Goal: Task Accomplishment & Management: Complete application form

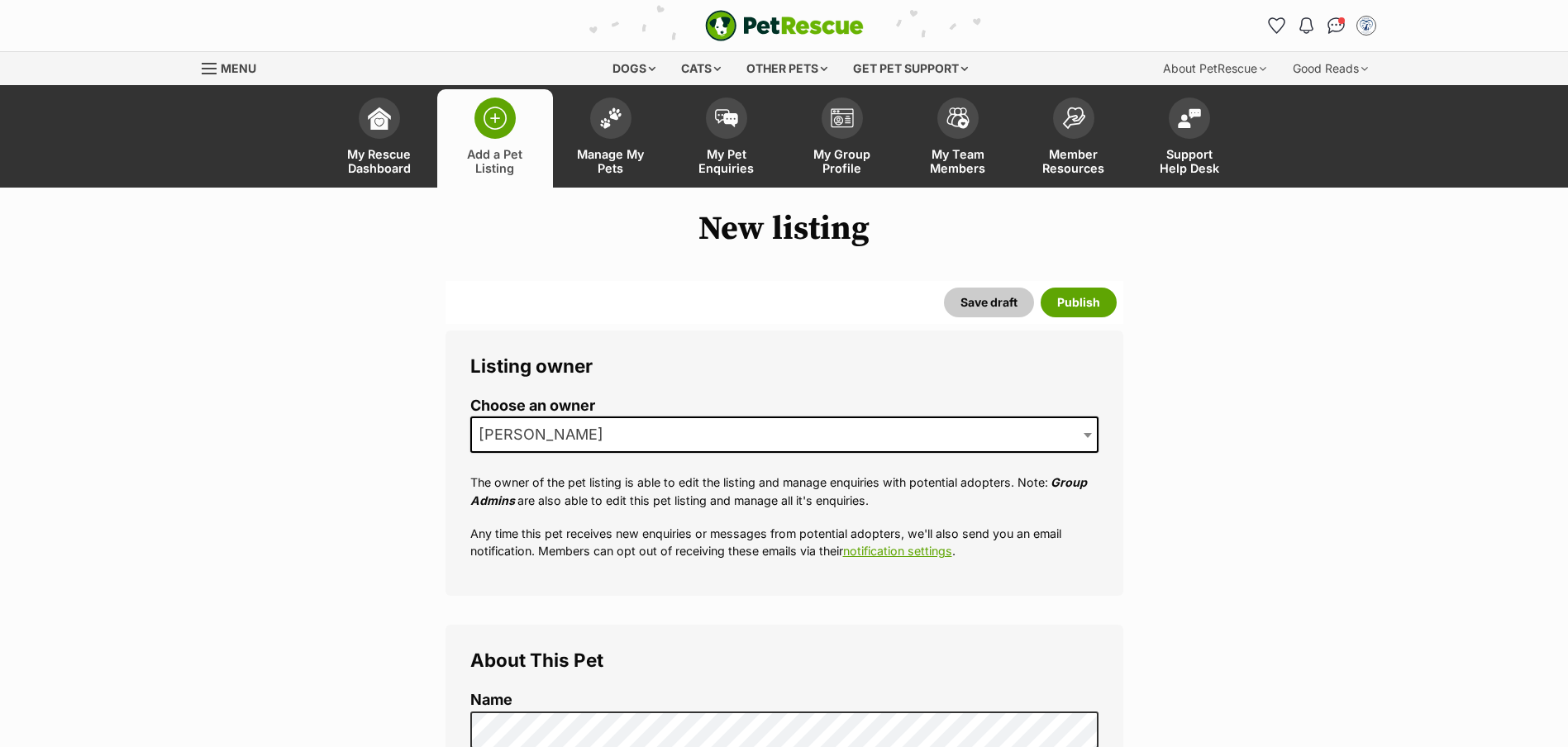
select select
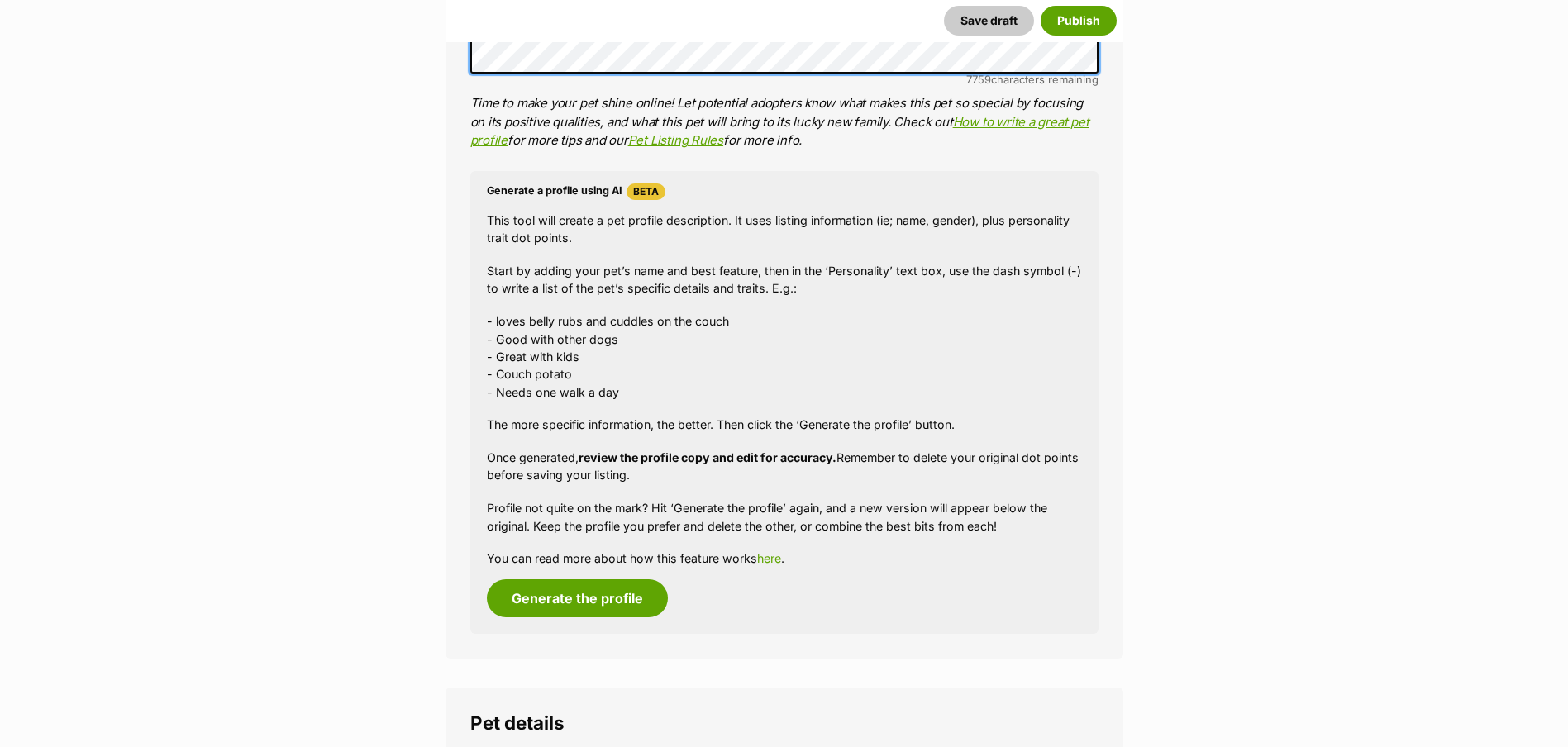
scroll to position [1570, 0]
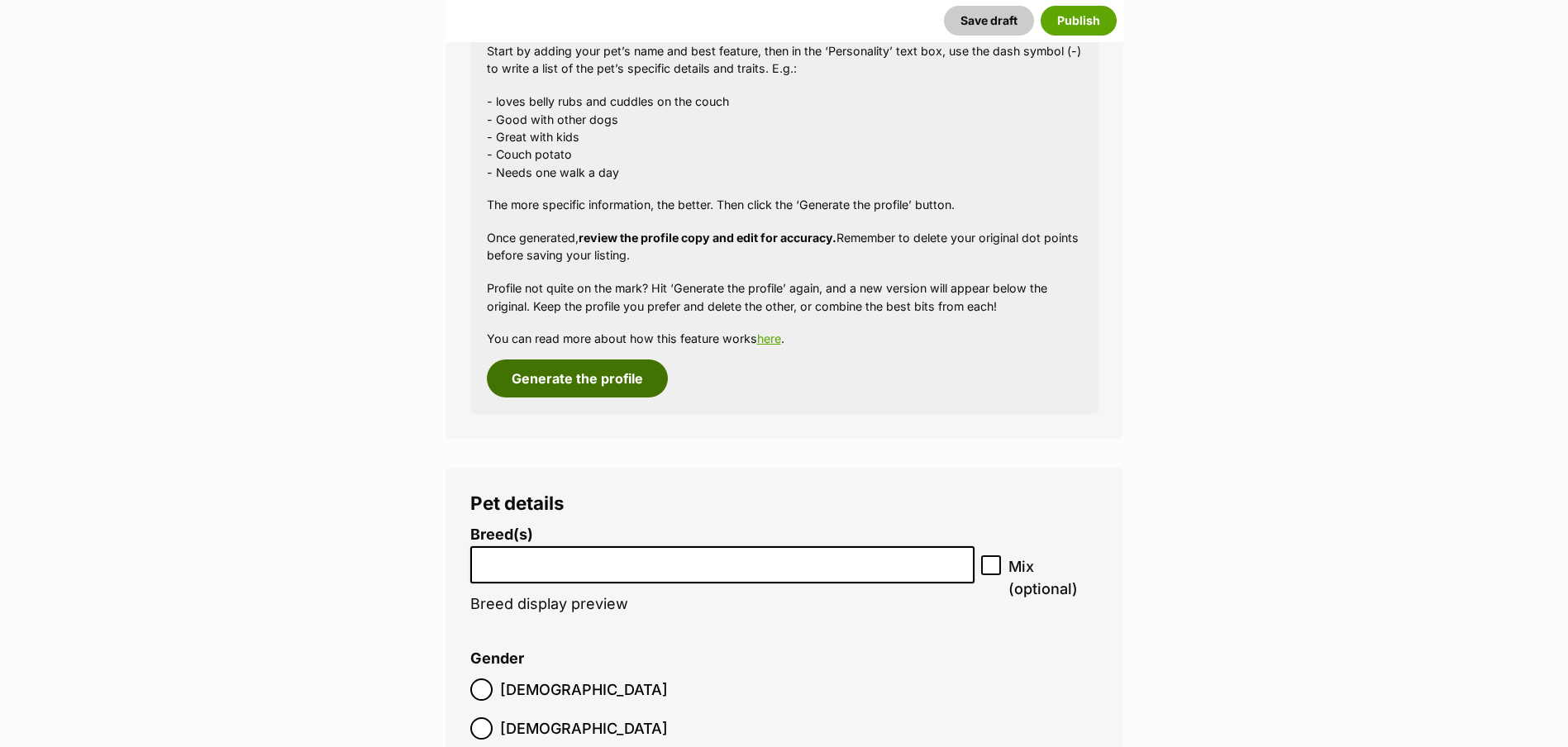
click at [568, 388] on button "Generate the profile" at bounding box center [577, 378] width 181 height 38
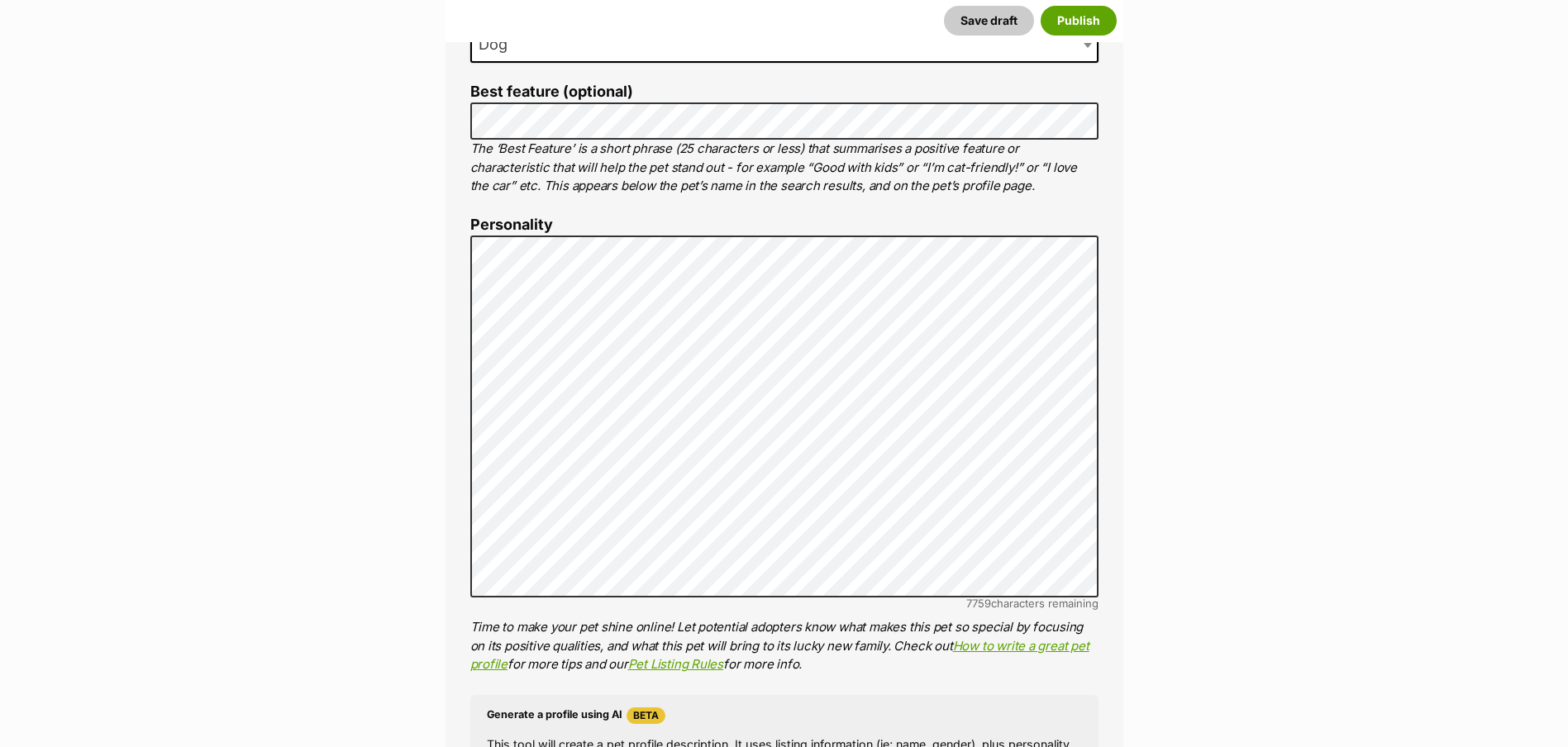
scroll to position [869, 0]
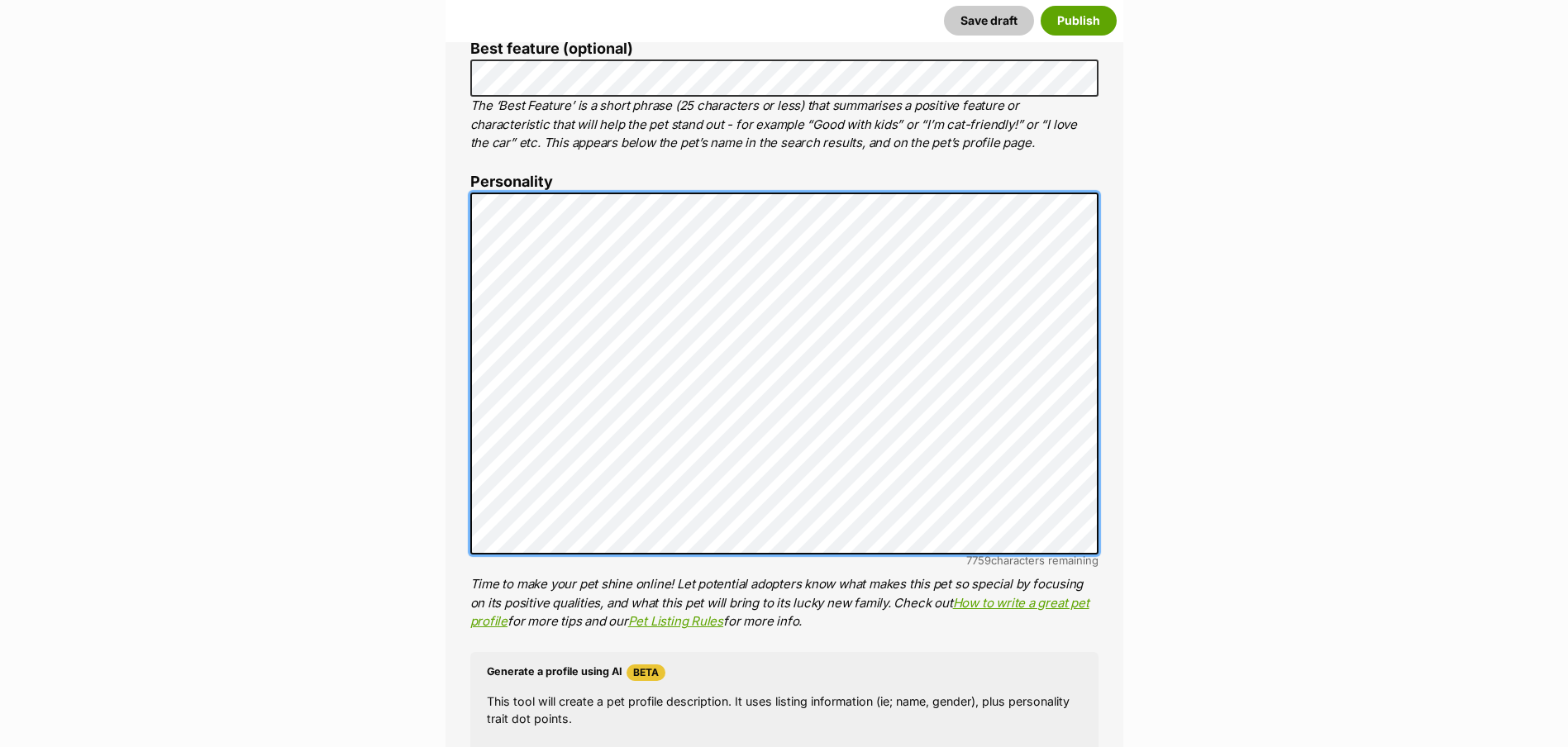
click at [459, 213] on div "About This Pet Name Henlo there, it looks like you might be using the pet name …" at bounding box center [784, 447] width 678 height 1384
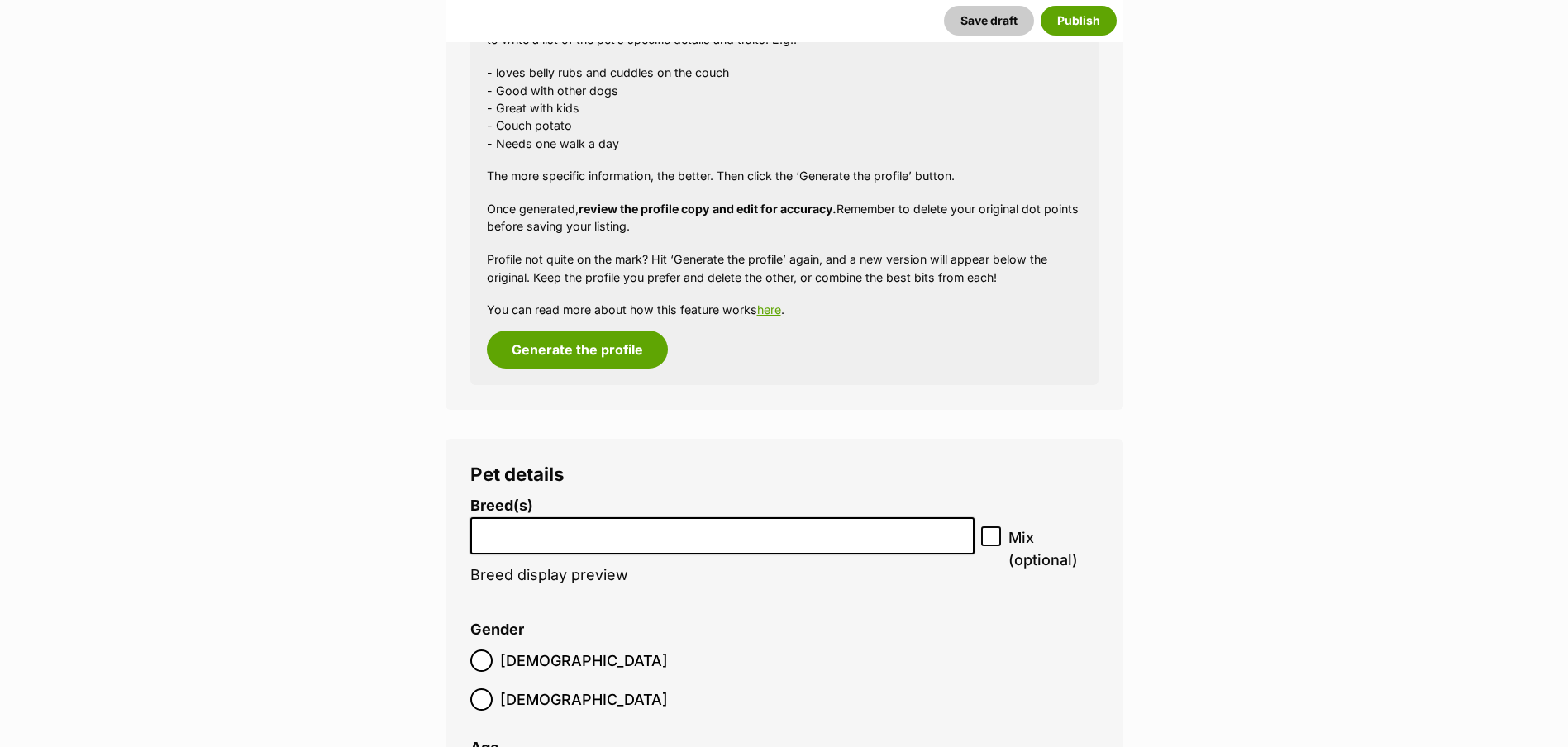
scroll to position [1613, 0]
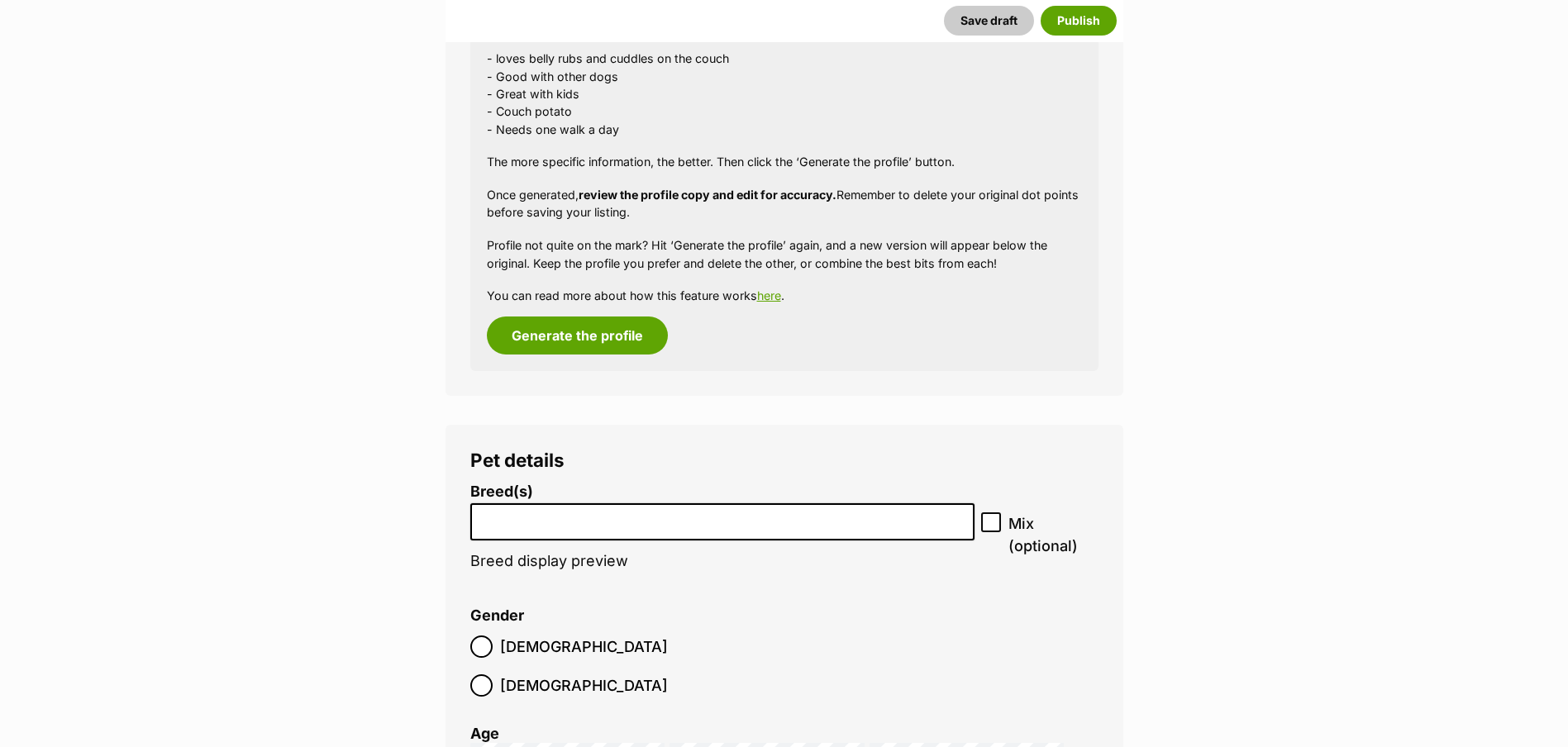
click at [574, 517] on input "search" at bounding box center [722, 517] width 493 height 18
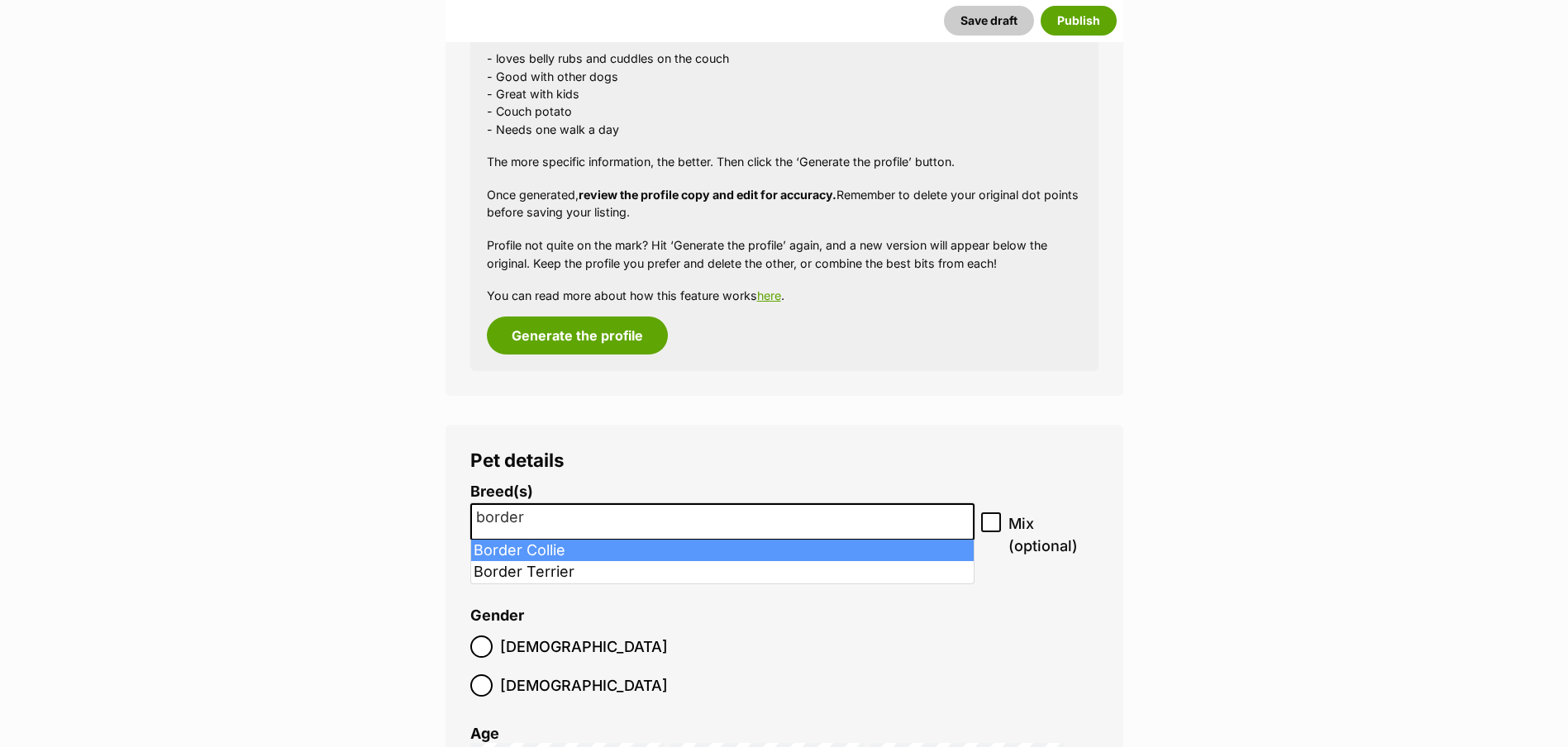
type input "border"
select select "37"
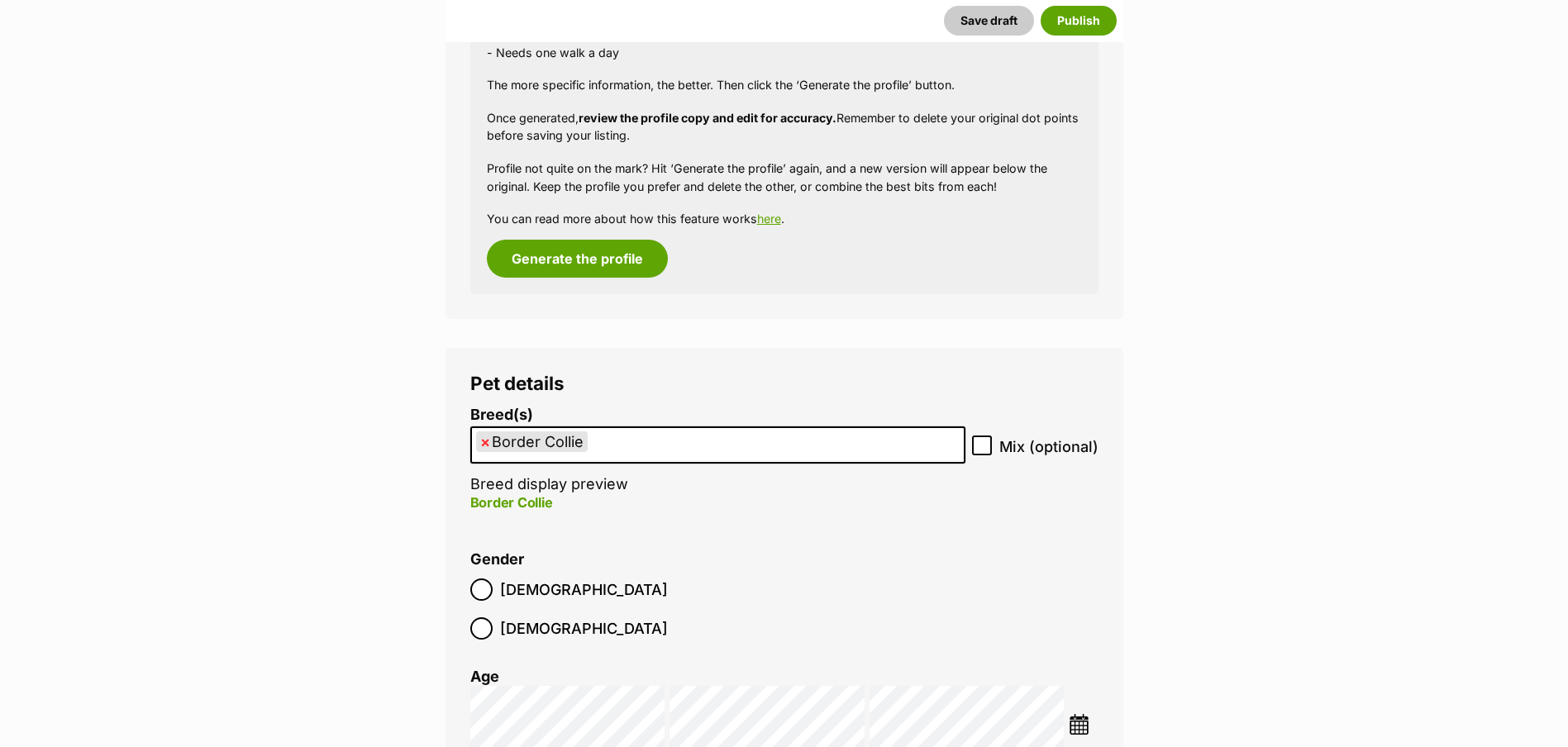
scroll to position [1861, 0]
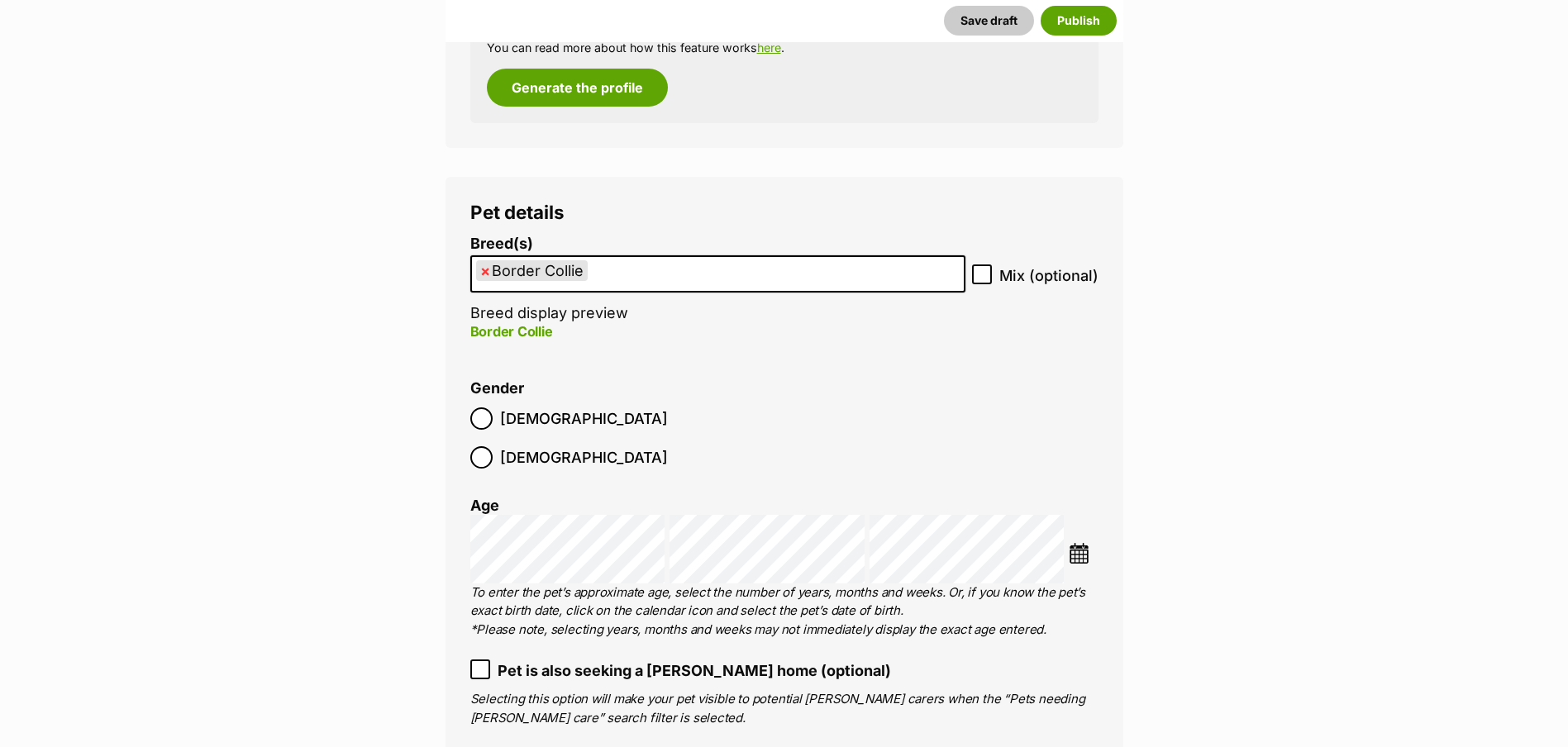
click at [487, 452] on div at bounding box center [481, 458] width 11 height 11
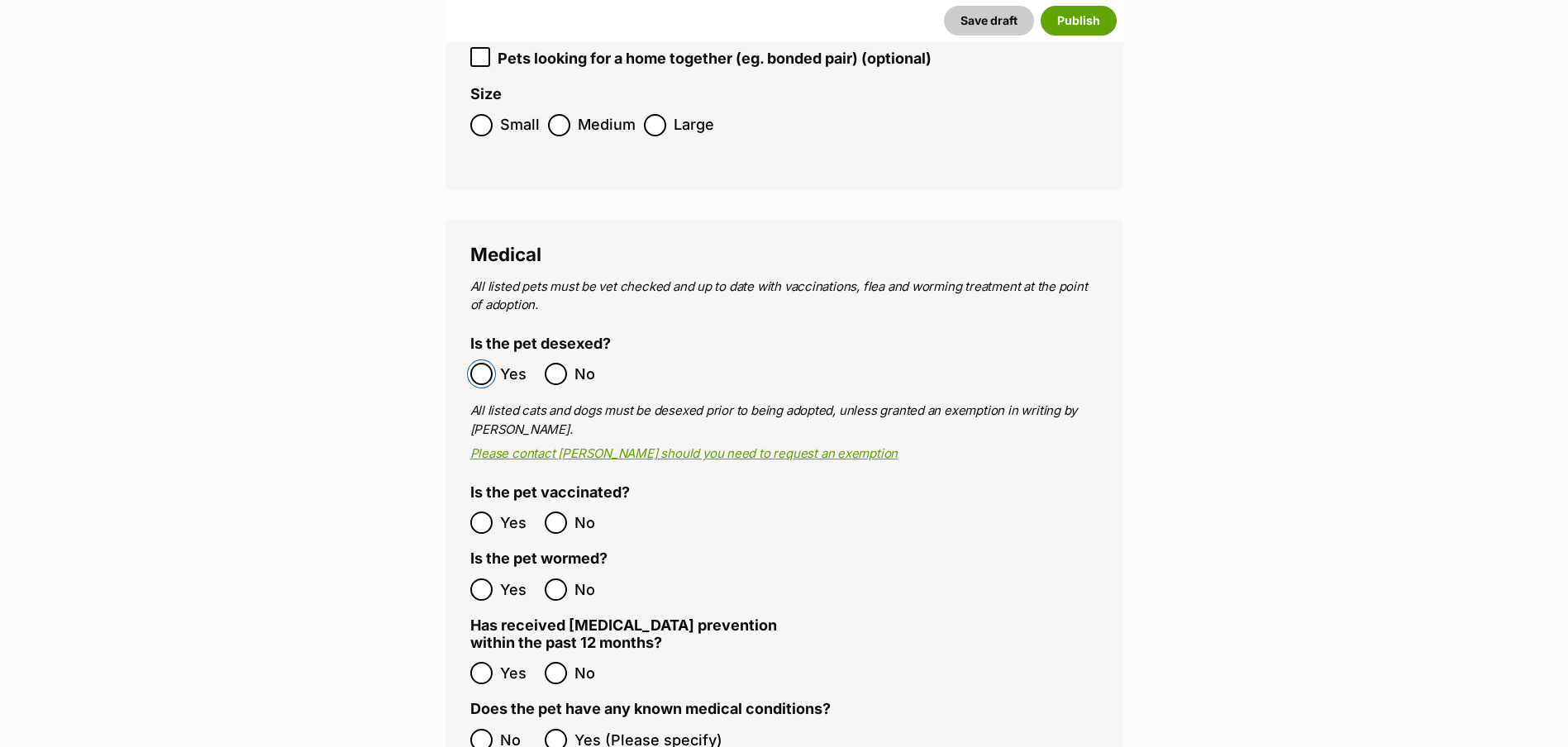
scroll to position [2687, 0]
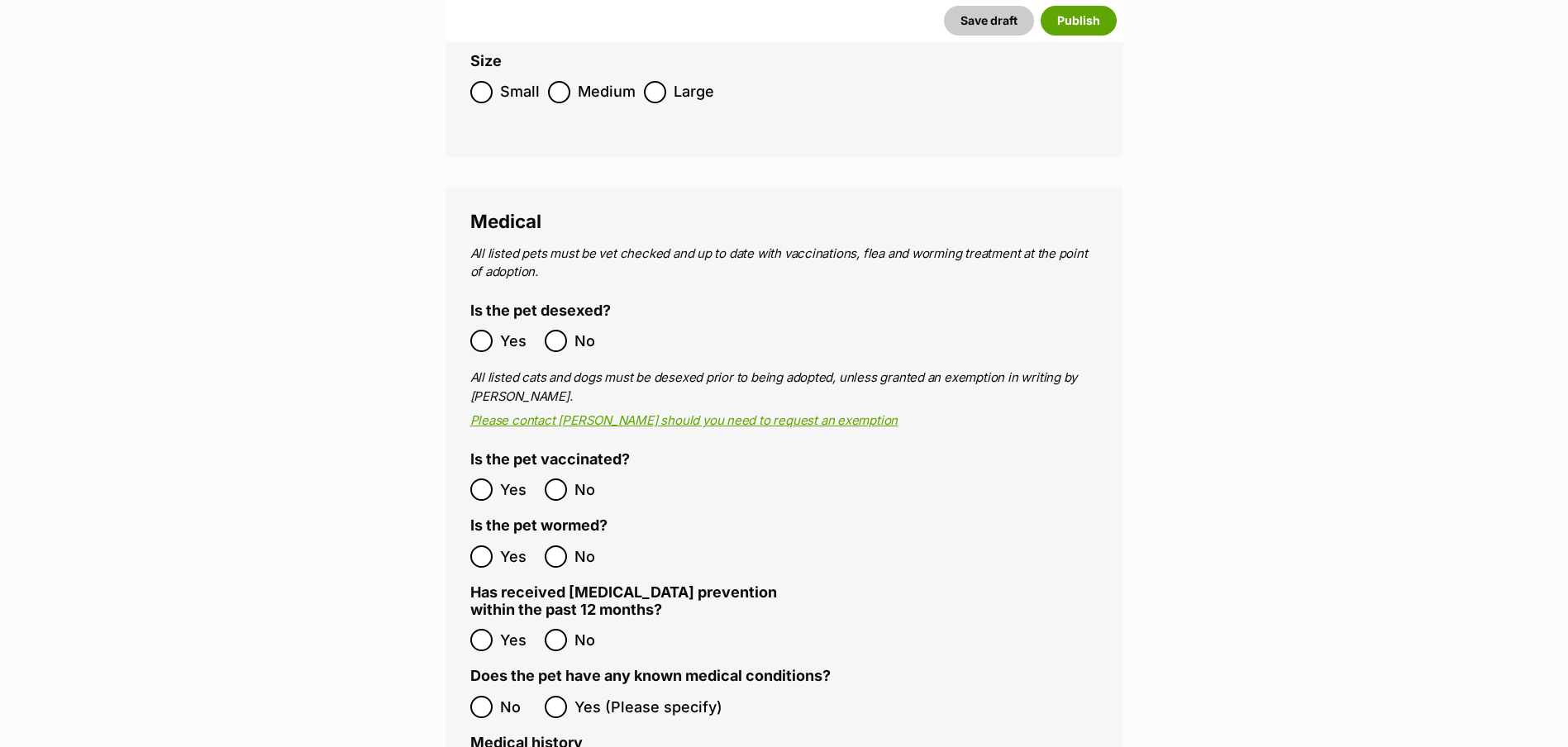
click at [477, 485] on div at bounding box center [481, 490] width 11 height 11
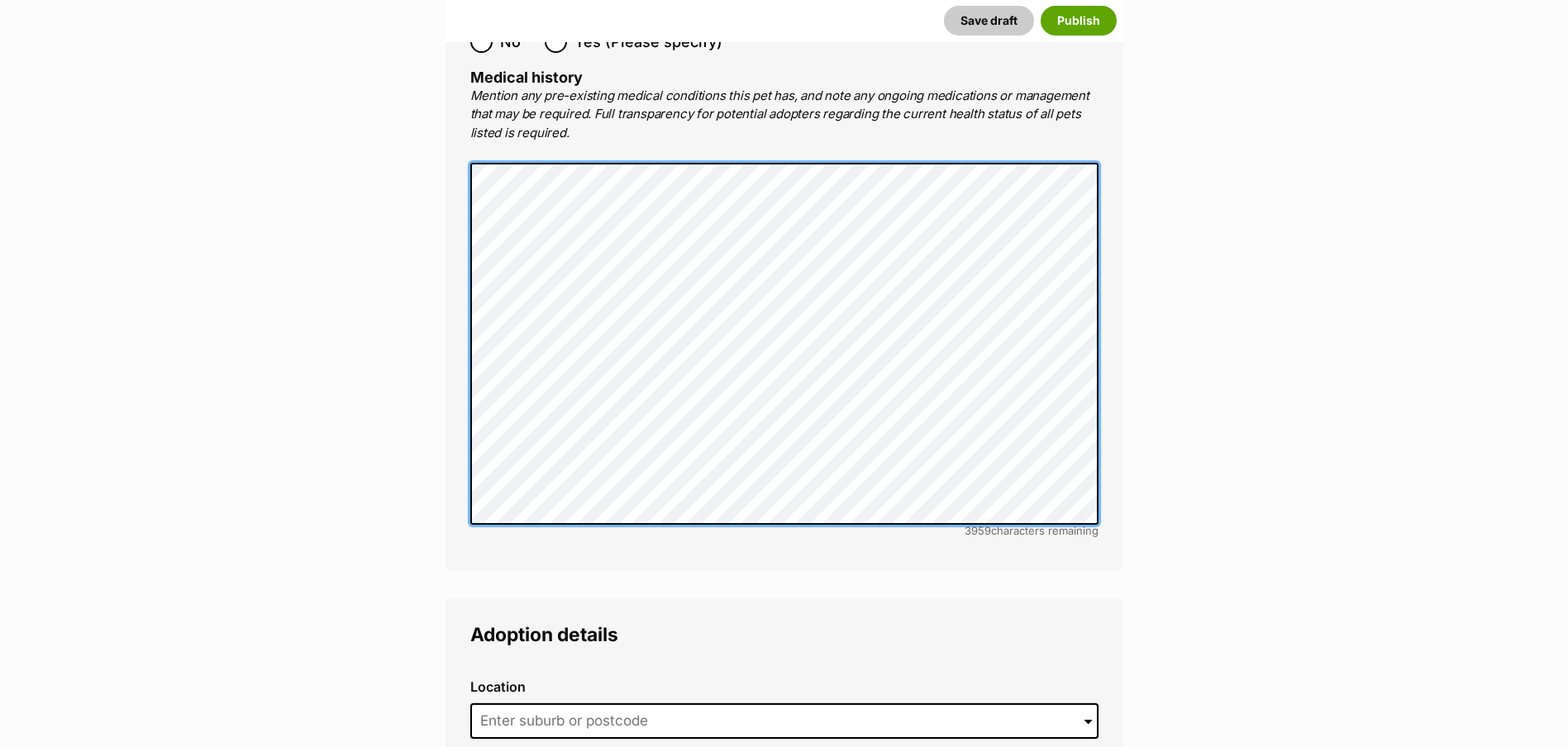
scroll to position [3596, 0]
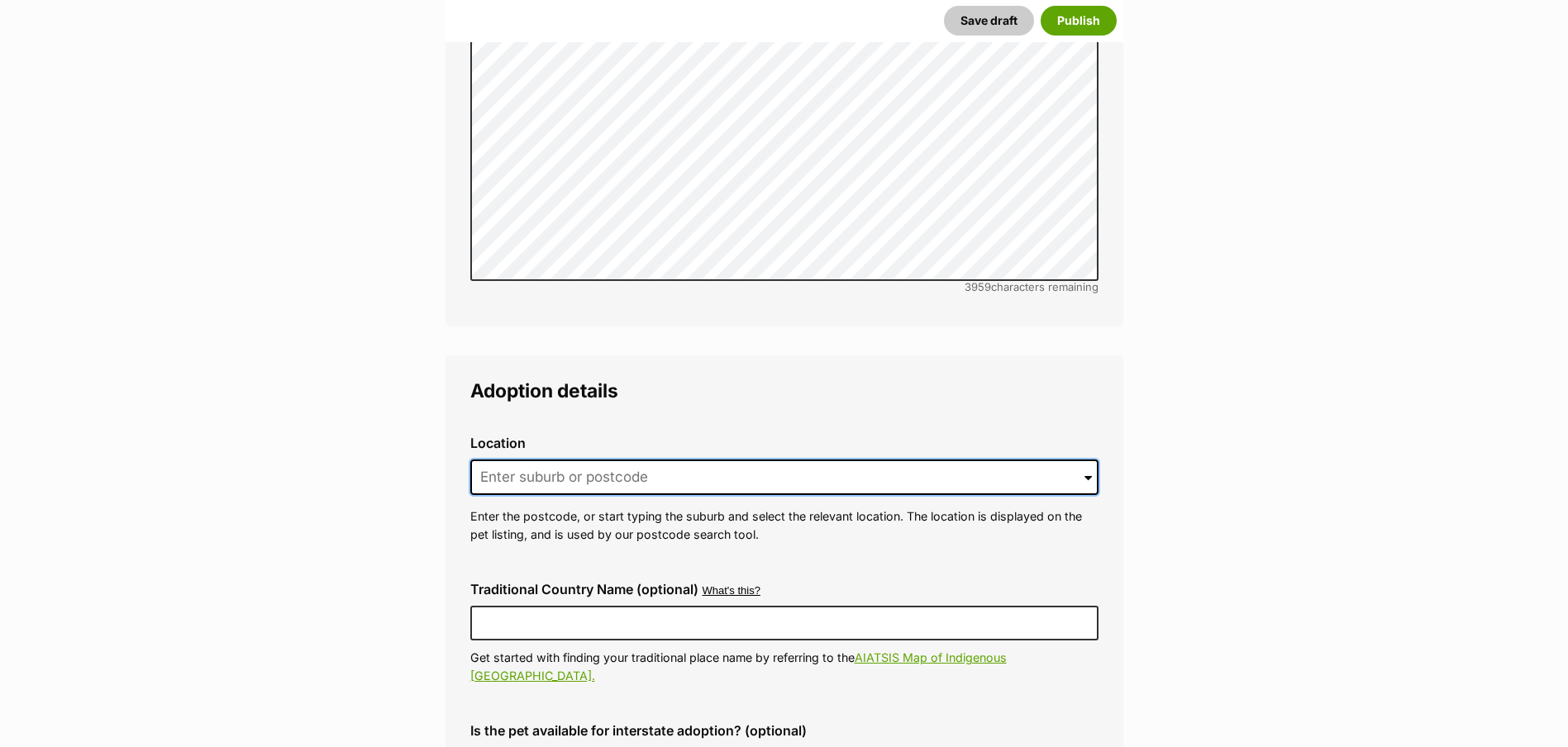
click at [491, 460] on input at bounding box center [784, 477] width 629 height 36
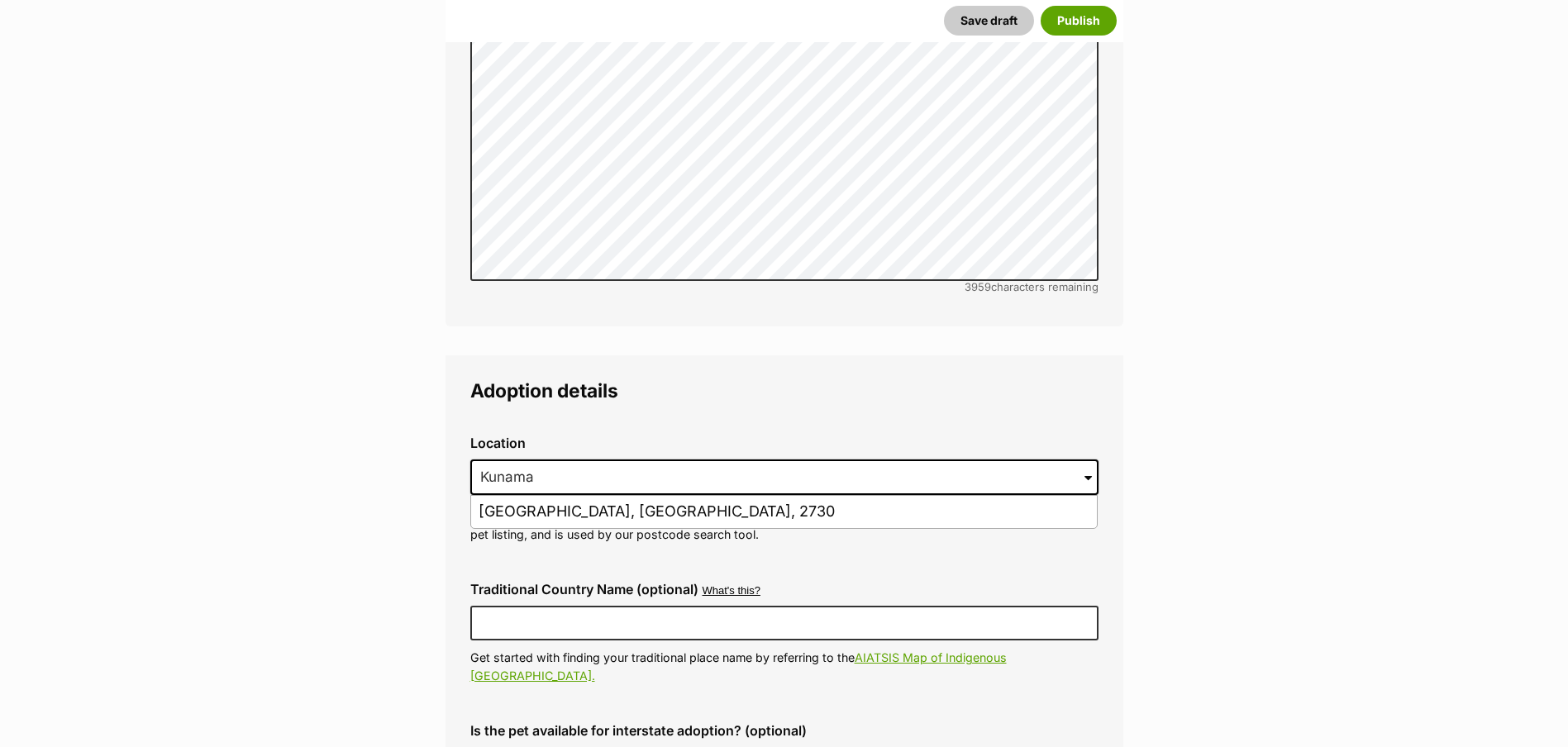
click at [522, 496] on li "[GEOGRAPHIC_DATA], [GEOGRAPHIC_DATA], 2730" at bounding box center [784, 512] width 626 height 32
type input "[GEOGRAPHIC_DATA], [GEOGRAPHIC_DATA], 2730"
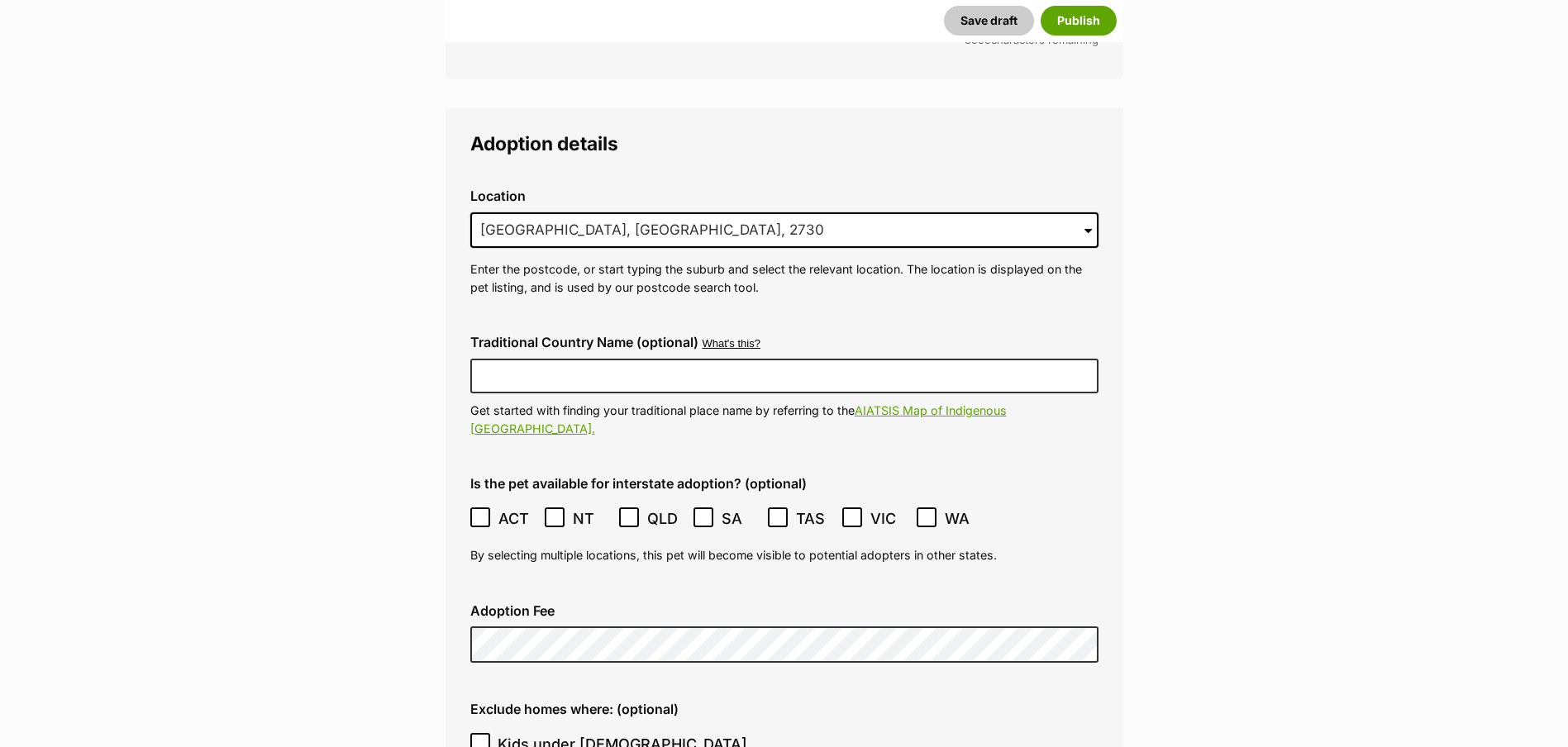
scroll to position [3843, 0]
click at [477, 513] on icon at bounding box center [480, 517] width 10 height 7
click at [857, 513] on icon at bounding box center [852, 517] width 10 height 7
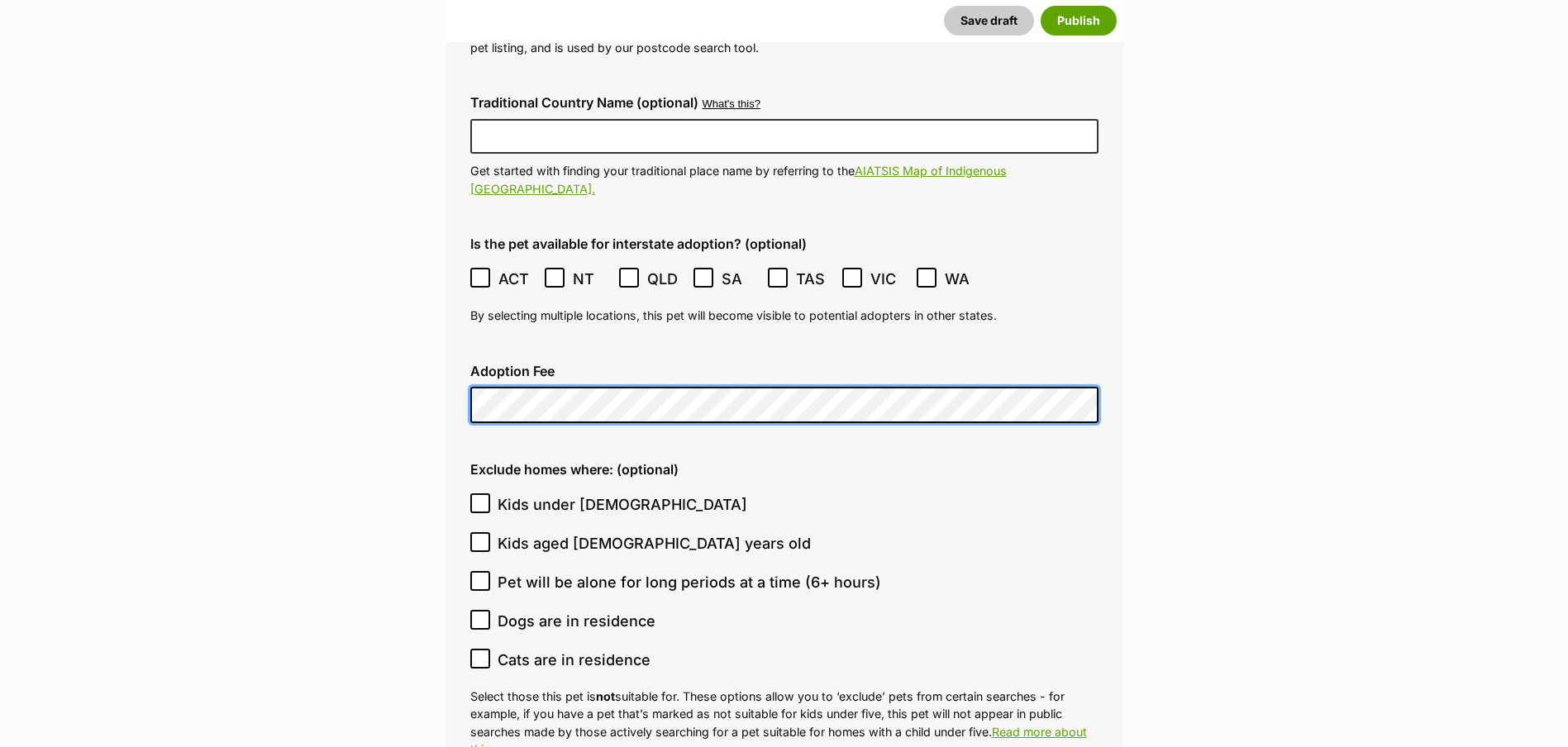
scroll to position [4092, 0]
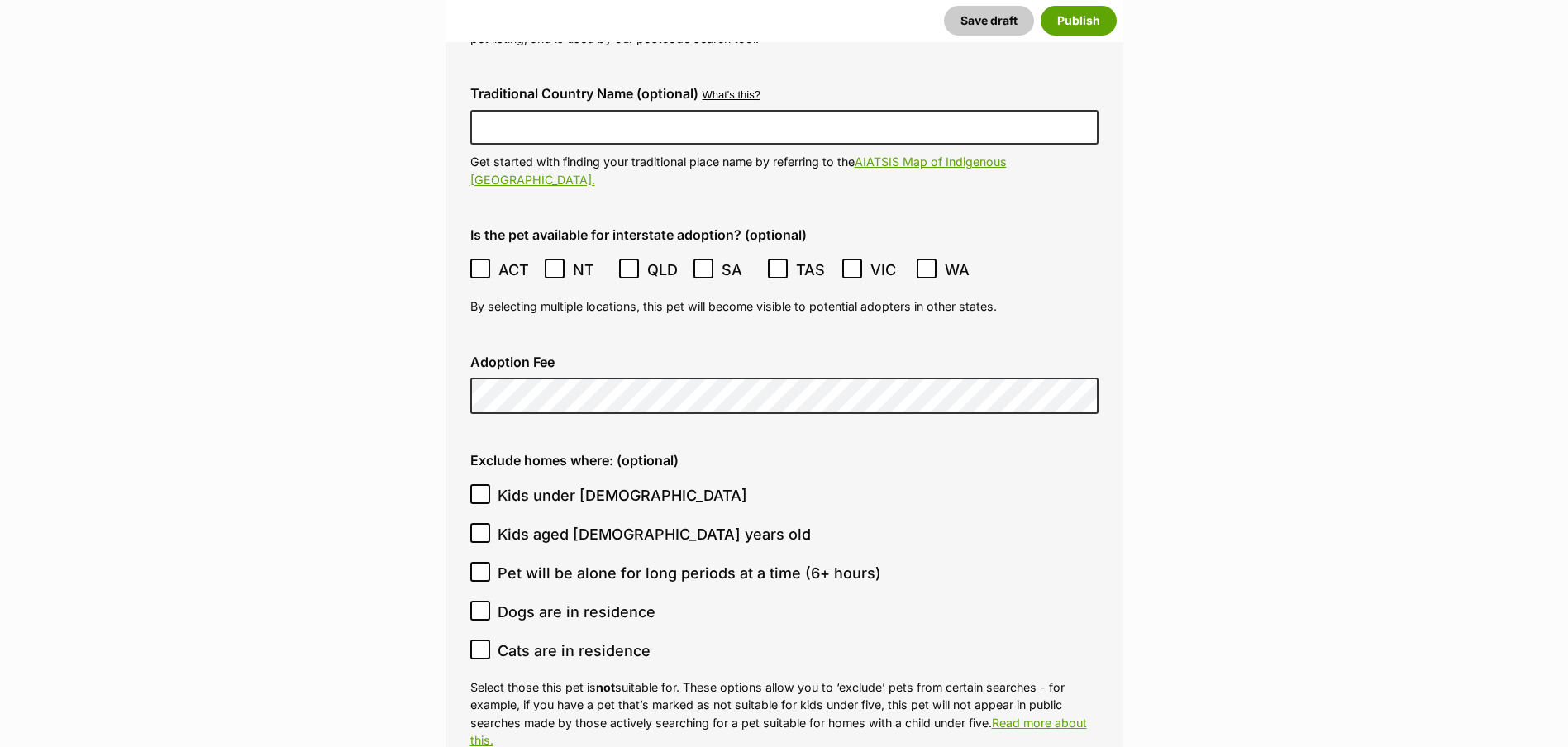
click at [475, 488] on icon at bounding box center [480, 494] width 11 height 11
click at [475, 484] on input "Kids under [DEMOGRAPHIC_DATA]" at bounding box center [479, 493] width 19 height 19
checkbox input "true"
drag, startPoint x: 482, startPoint y: 599, endPoint x: 346, endPoint y: 549, distance: 144.9
click at [482, 639] on span at bounding box center [479, 651] width 19 height 22
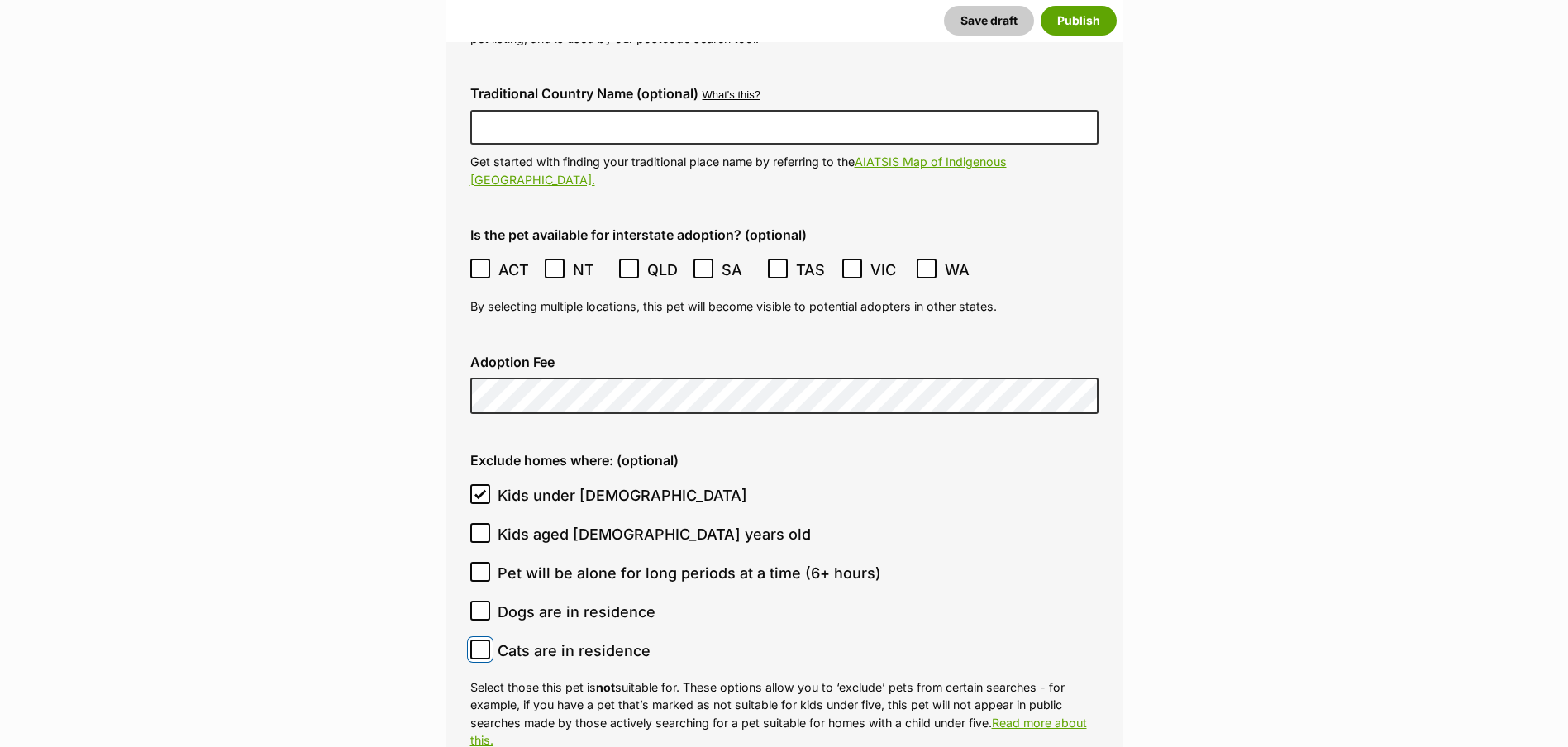
click at [482, 639] on input "Cats are in residence" at bounding box center [479, 649] width 19 height 19
checkbox input "true"
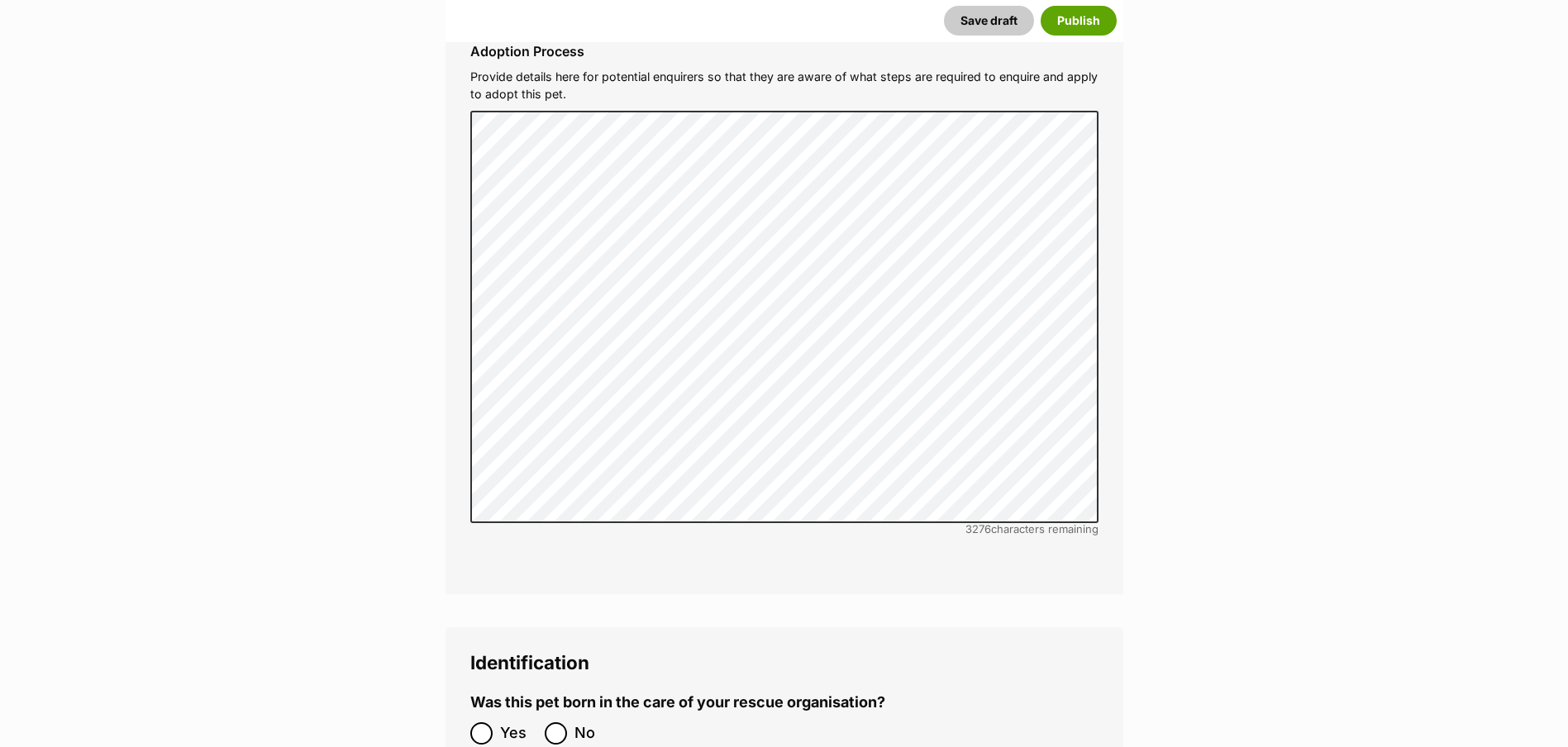
scroll to position [4918, 0]
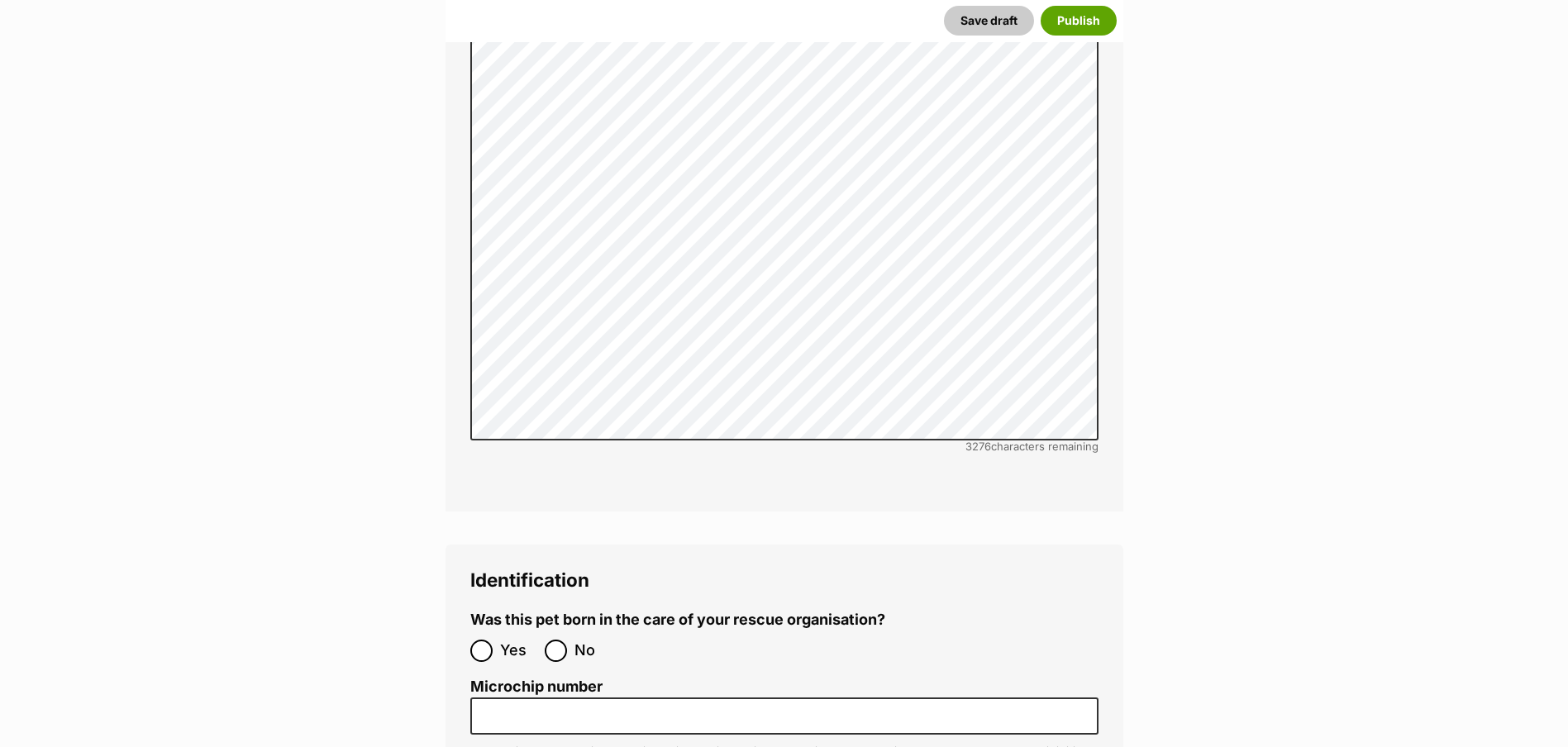
click at [555, 645] on div at bounding box center [556, 651] width 11 height 11
click at [555, 639] on input "No" at bounding box center [555, 651] width 22 height 22
radio input "true"
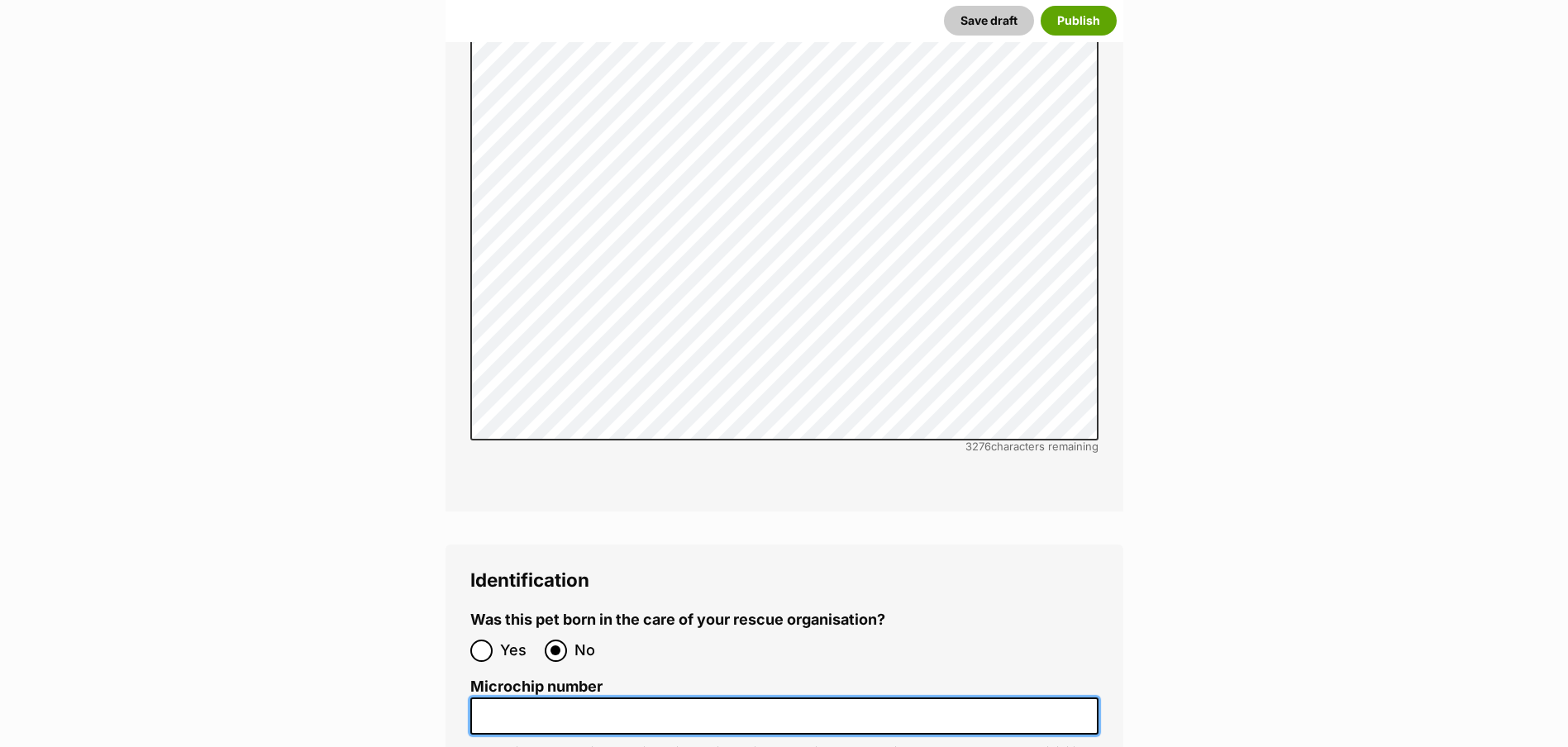
click at [556, 697] on input "Microchip number" at bounding box center [784, 715] width 629 height 37
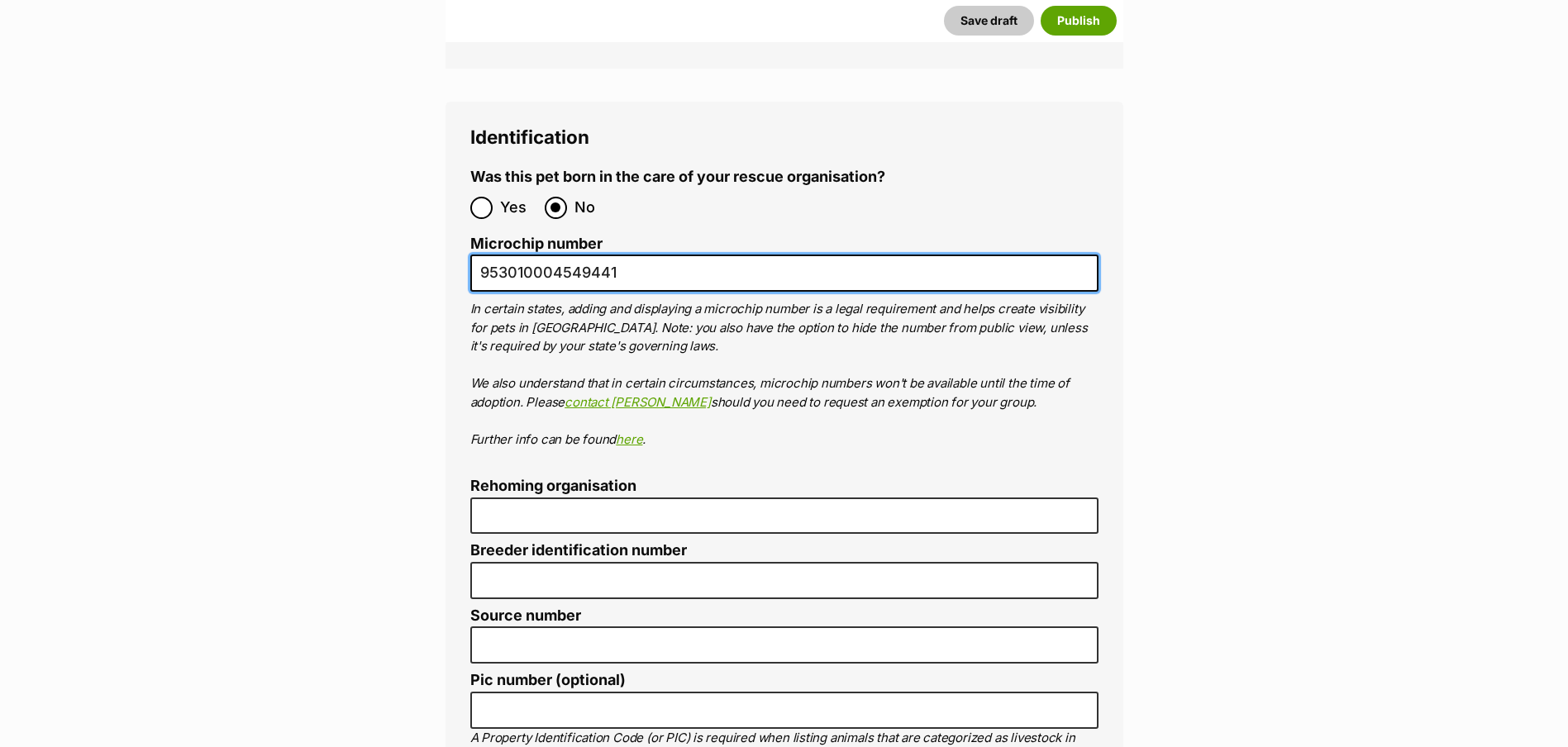
scroll to position [5413, 0]
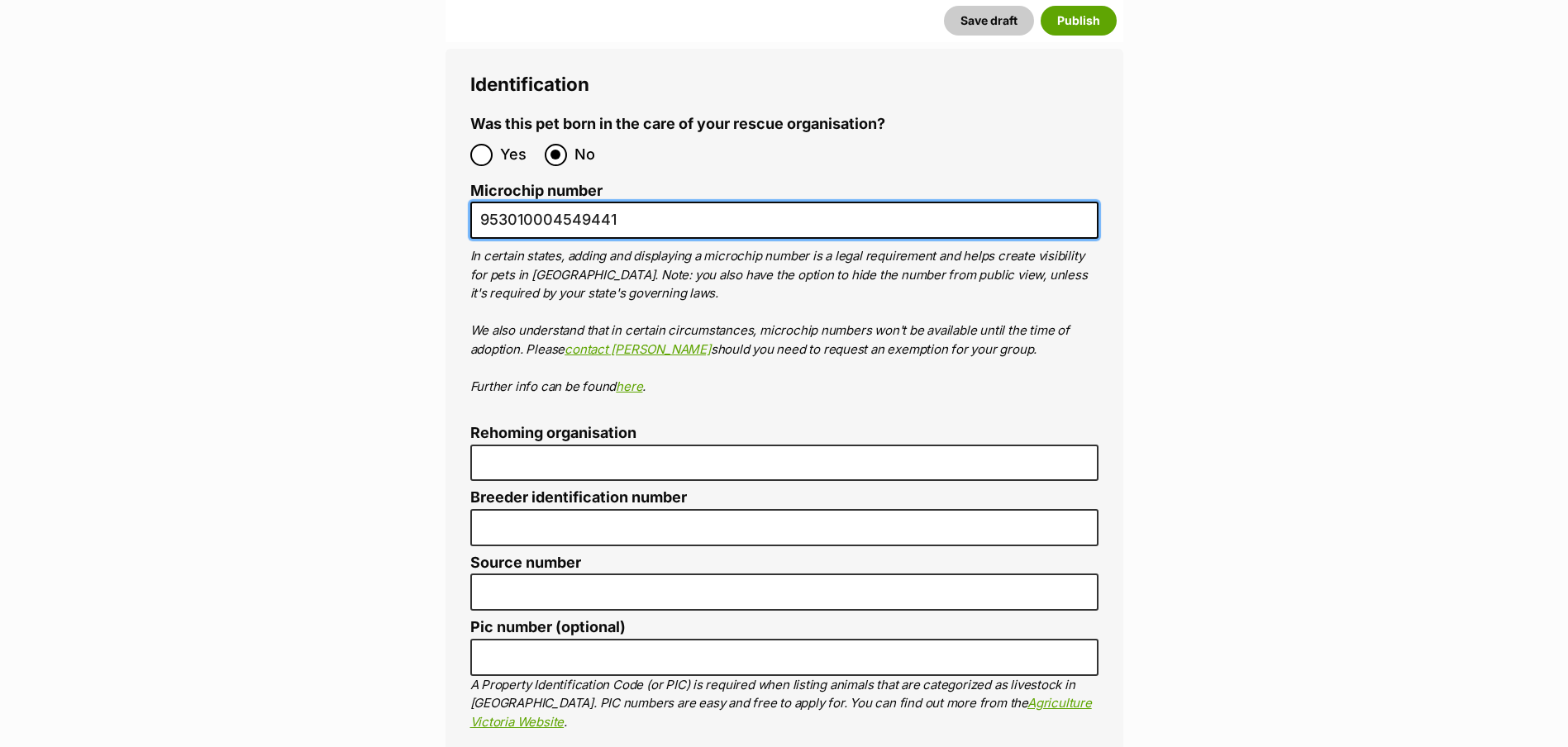
type input "953010004549441"
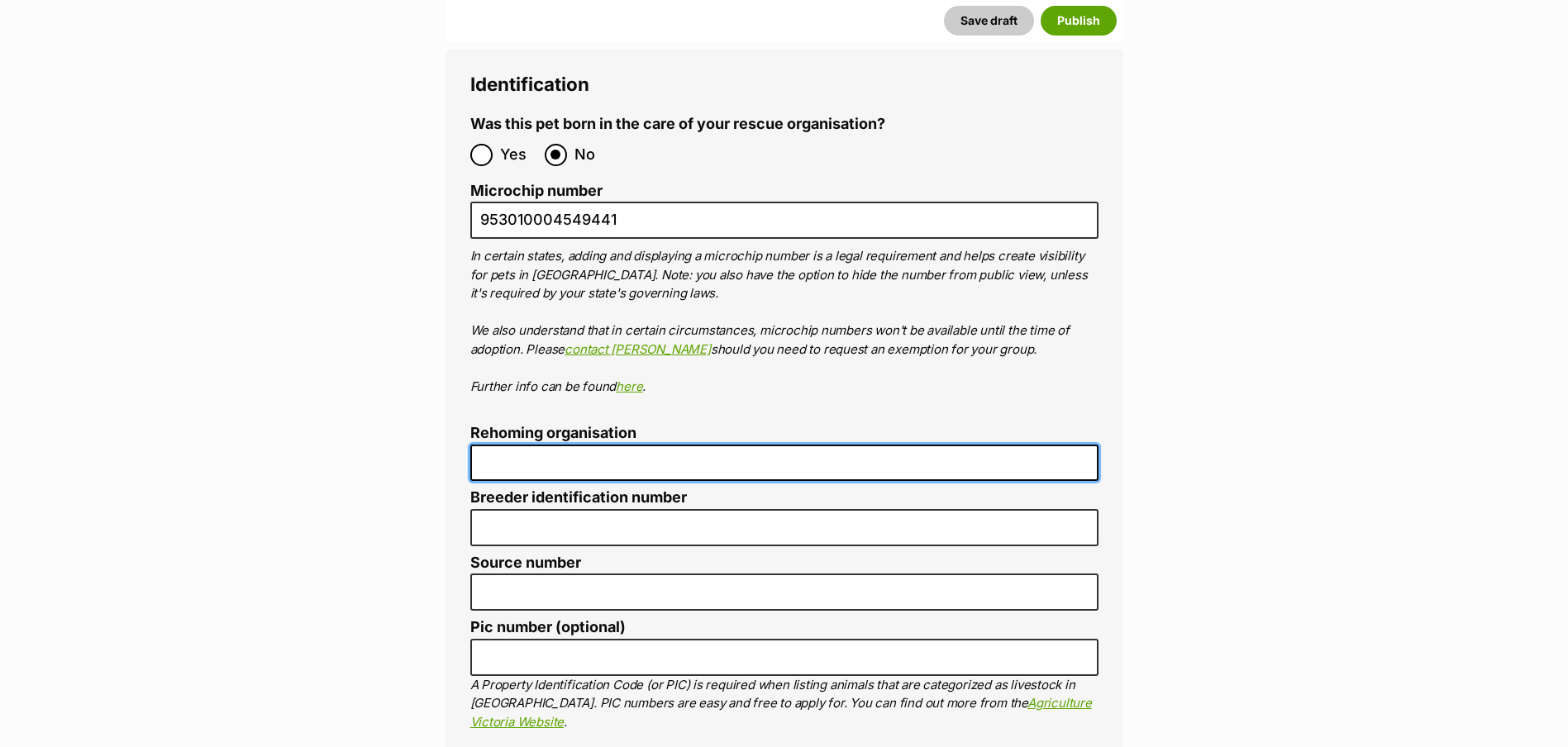
click at [513, 445] on input "Rehoming organisation" at bounding box center [784, 463] width 629 height 37
type input "R251000078"
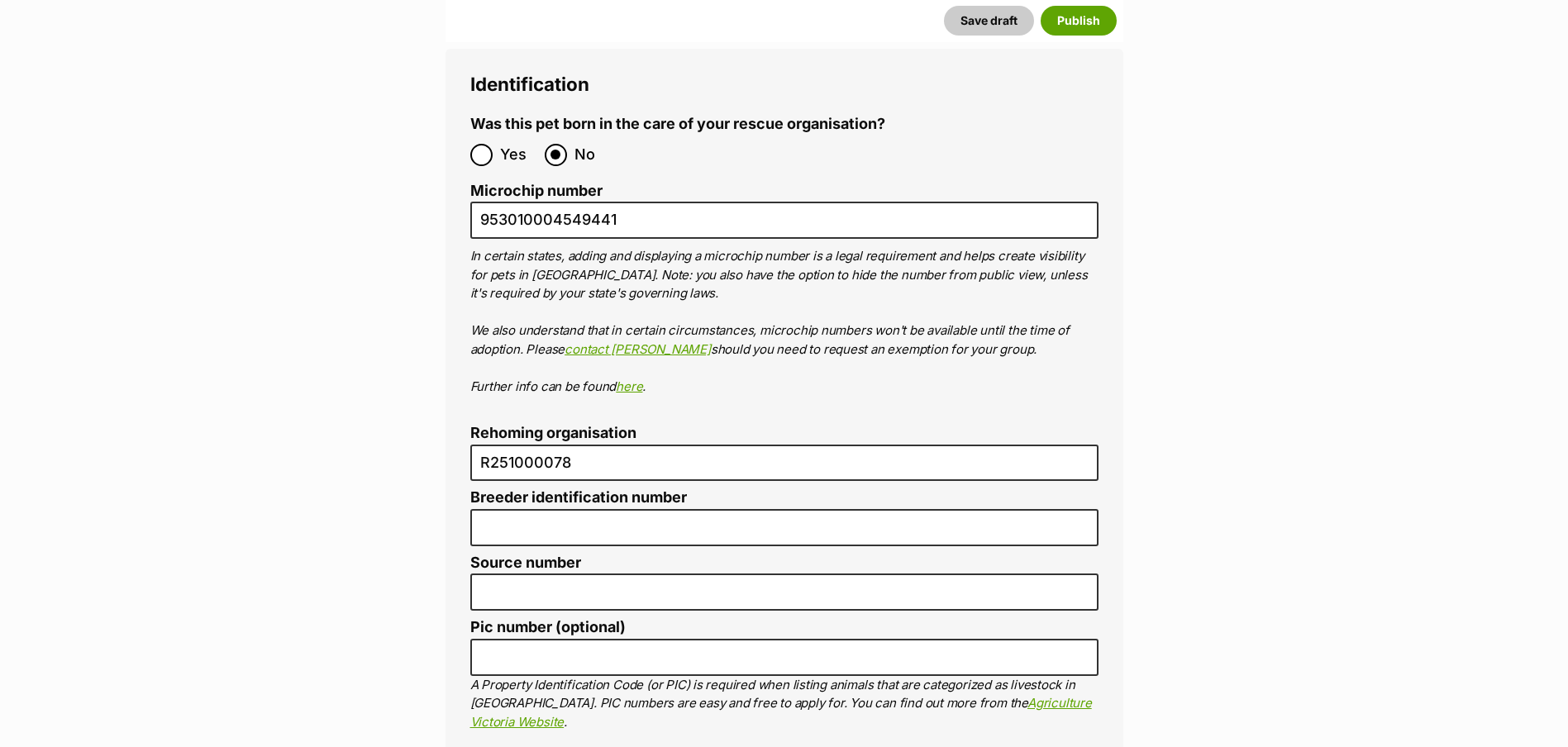
type input "[GEOGRAPHIC_DATA]"
type input "N/A"
type input "R251000078"
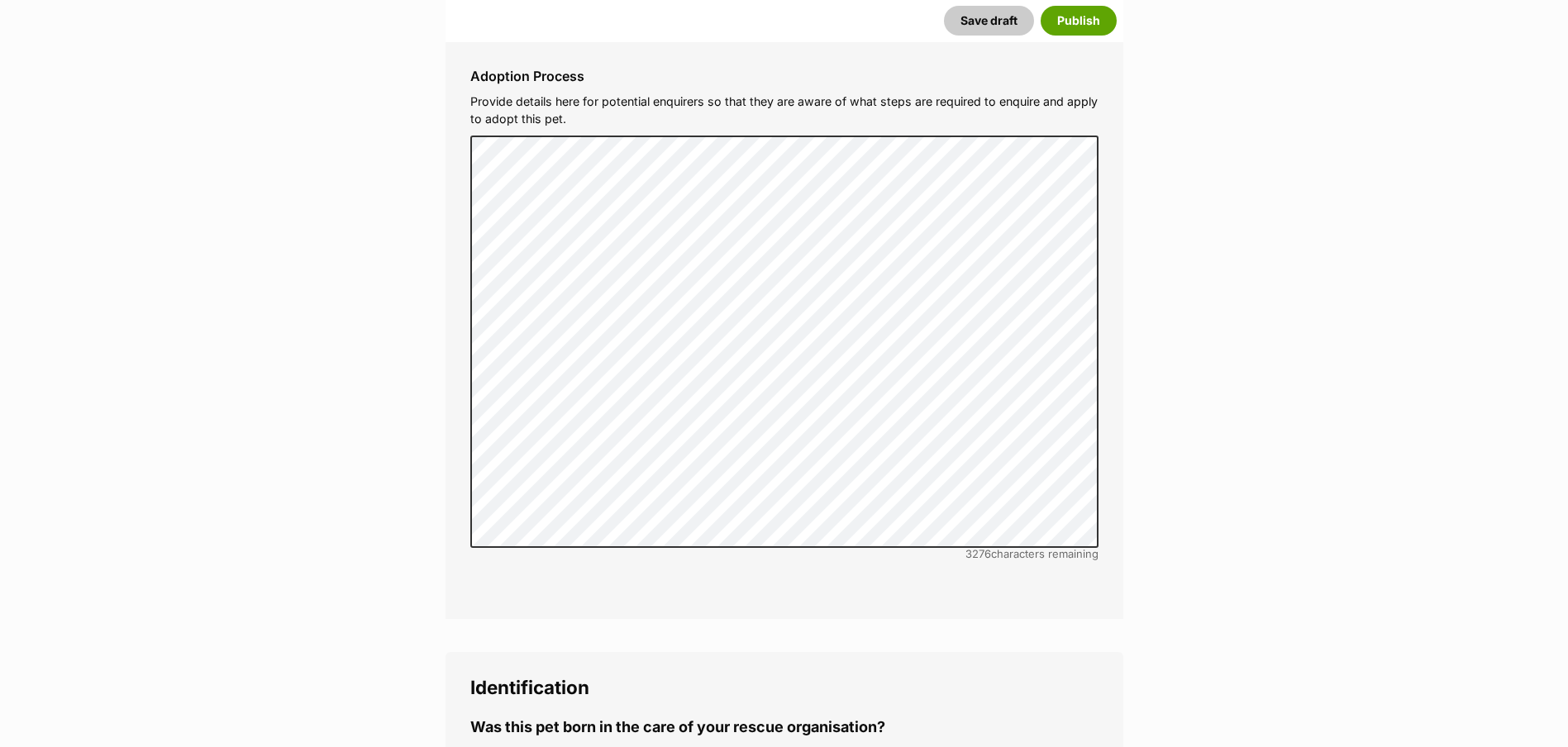
scroll to position [5058, 0]
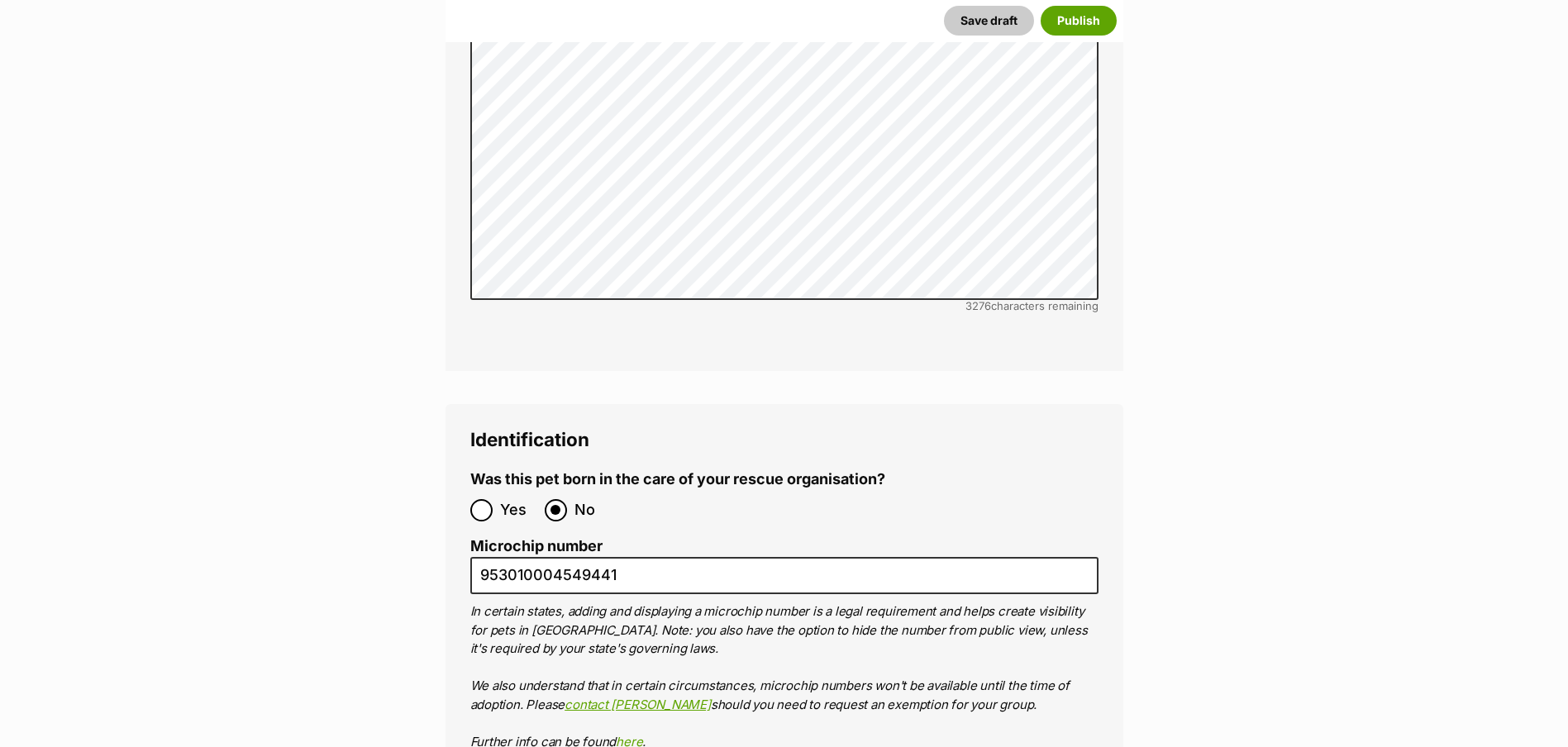
drag, startPoint x: 480, startPoint y: 457, endPoint x: 450, endPoint y: 450, distance: 30.8
click at [481, 505] on div at bounding box center [481, 511] width 11 height 11
click at [481, 499] on input "Yes" at bounding box center [481, 510] width 22 height 22
radio input "true"
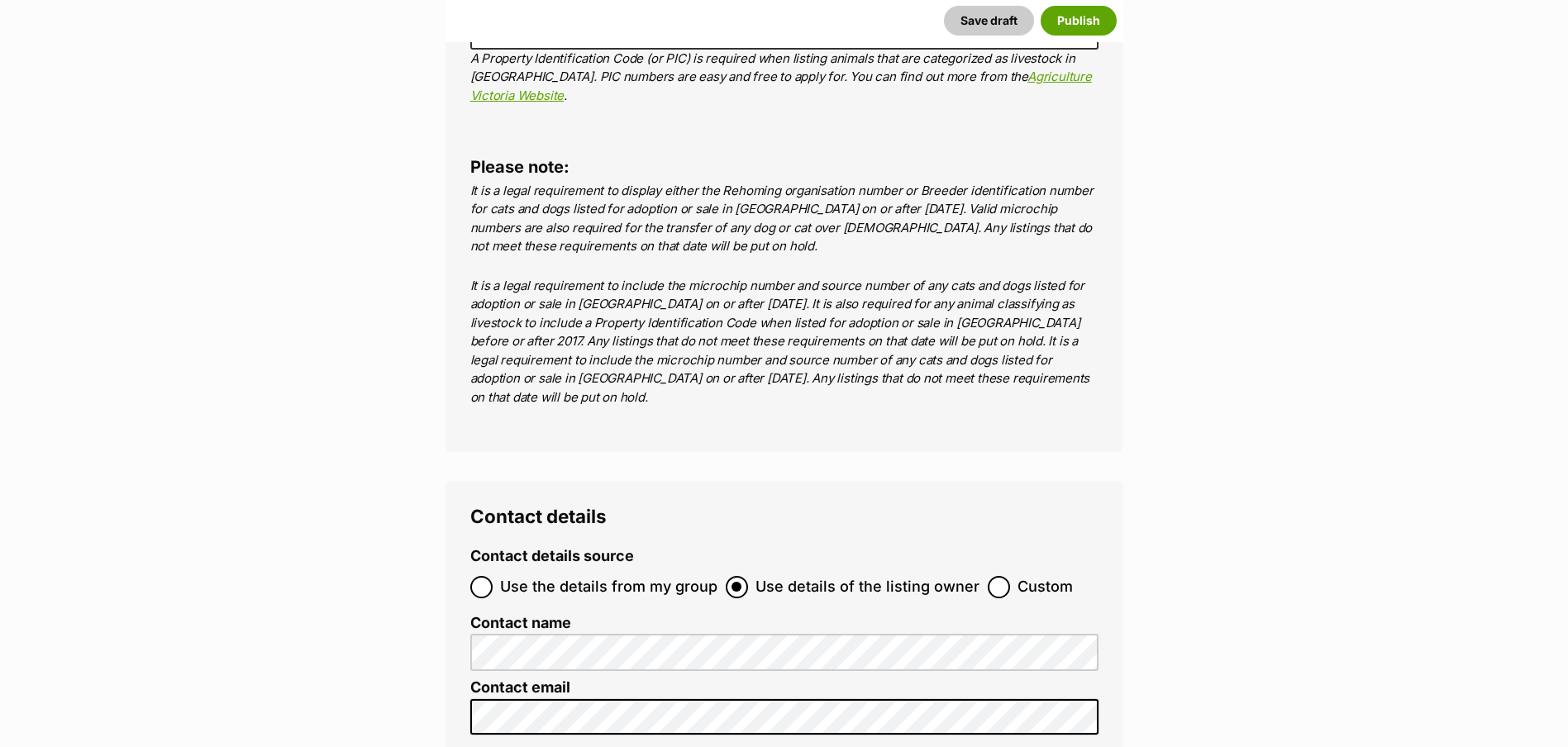
scroll to position [6049, 0]
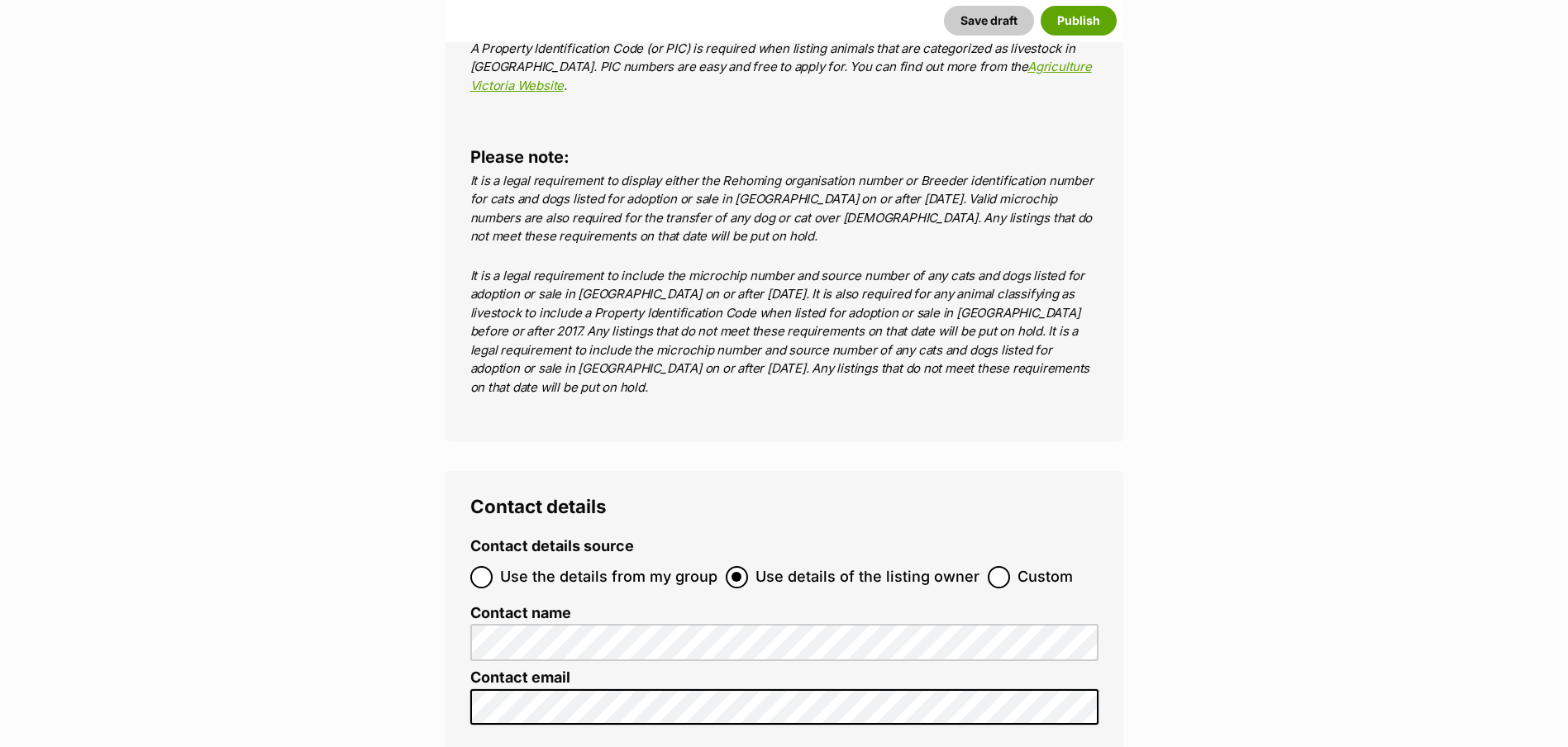
click at [480, 572] on div at bounding box center [481, 577] width 11 height 11
click at [480, 566] on input "Use the details from my group" at bounding box center [481, 577] width 22 height 22
radio input "true"
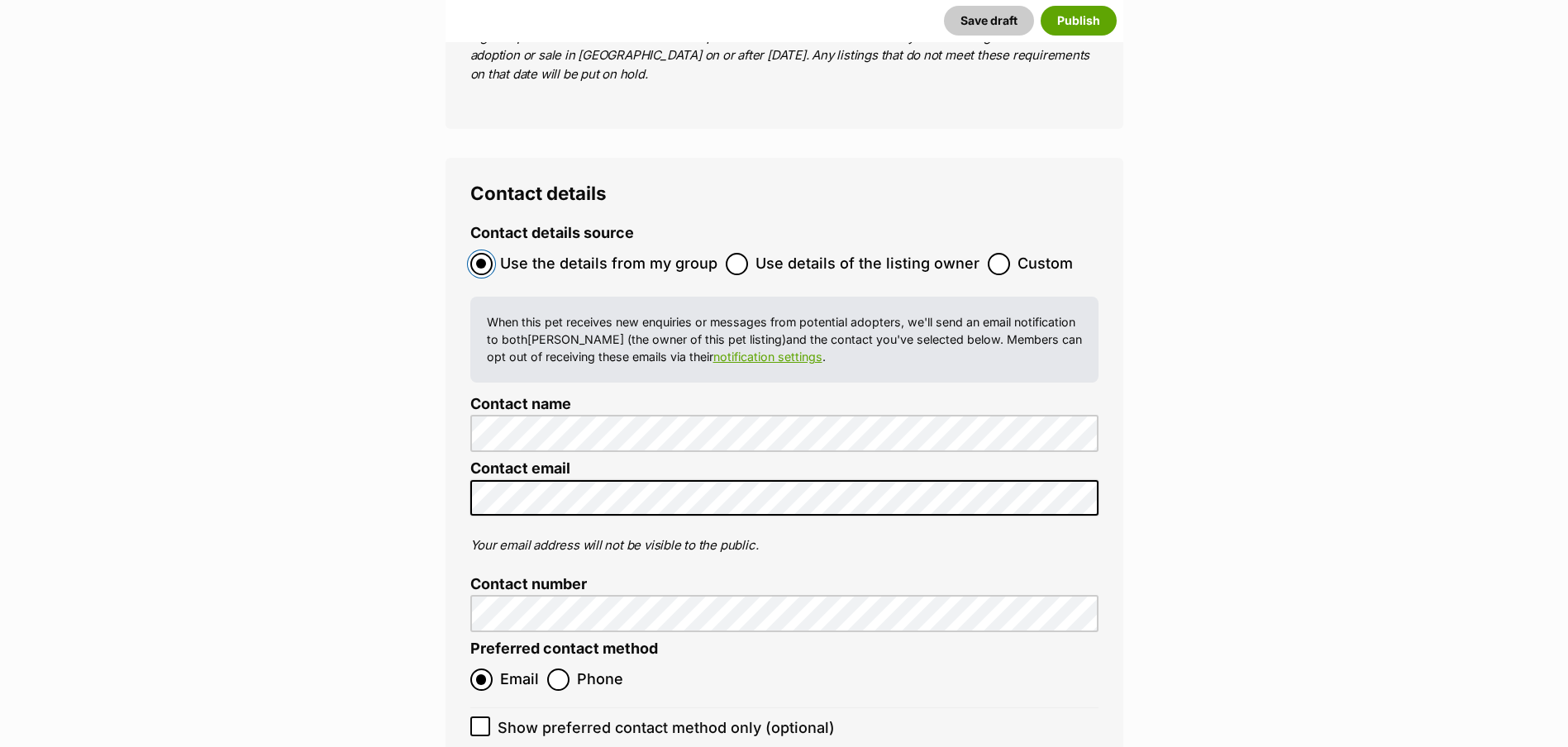
scroll to position [6628, 0]
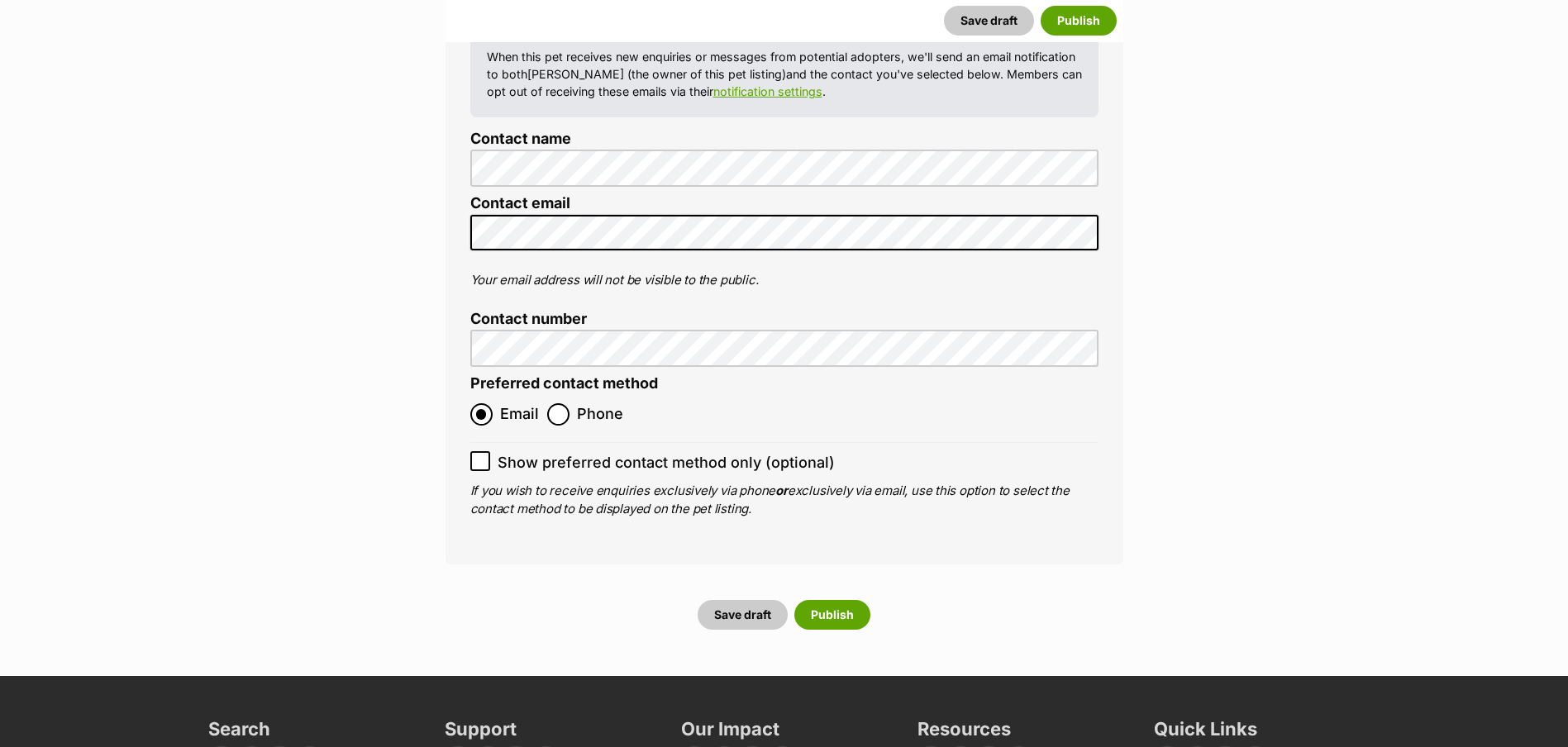
click at [483, 455] on icon at bounding box center [480, 461] width 11 height 11
click at [483, 451] on input "Show preferred contact method only (optional)" at bounding box center [479, 461] width 19 height 19
checkbox input "true"
click at [838, 600] on button "Publish" at bounding box center [833, 614] width 76 height 30
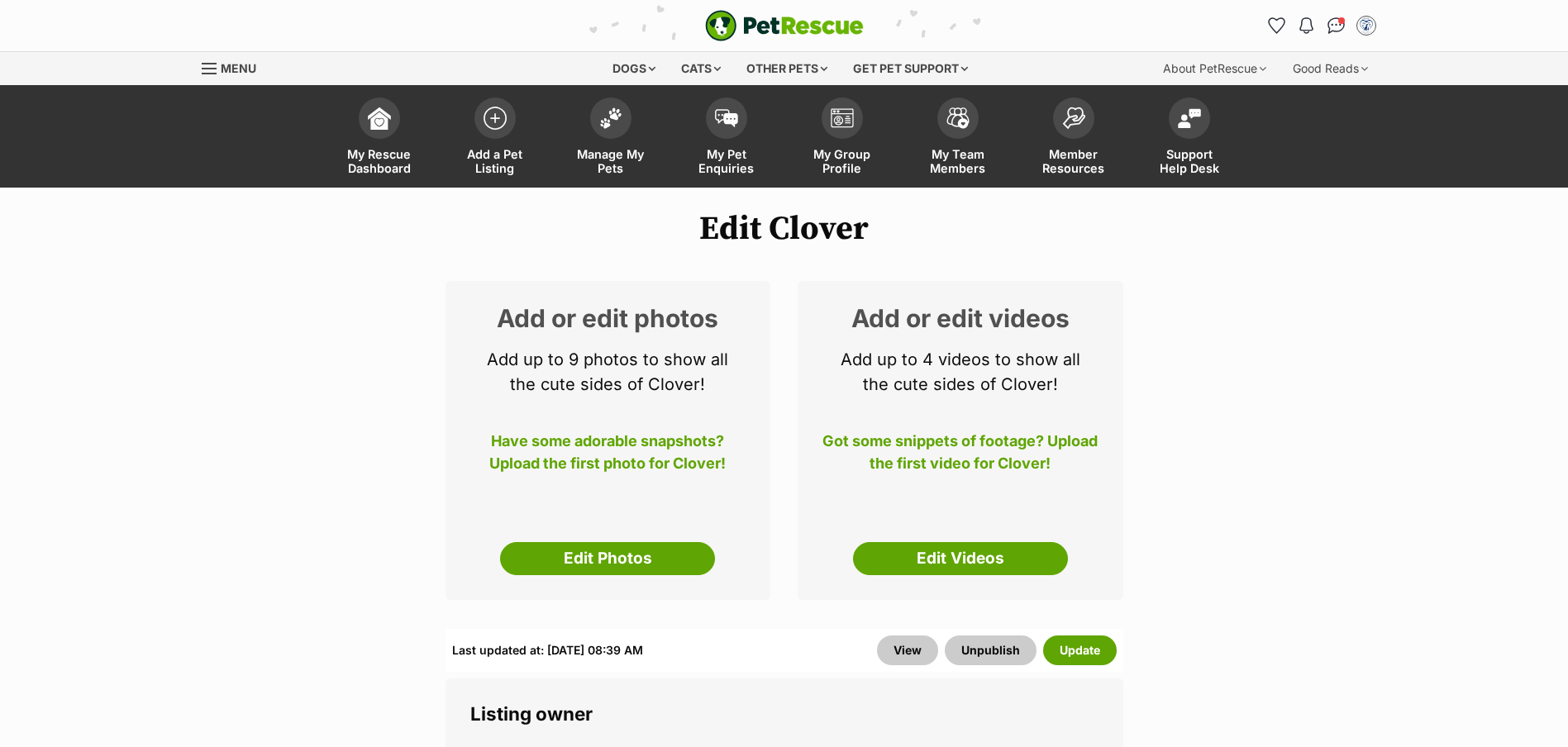
drag, startPoint x: 612, startPoint y: 563, endPoint x: 567, endPoint y: 556, distance: 45.5
click at [612, 563] on link "Edit Photos" at bounding box center [607, 559] width 215 height 33
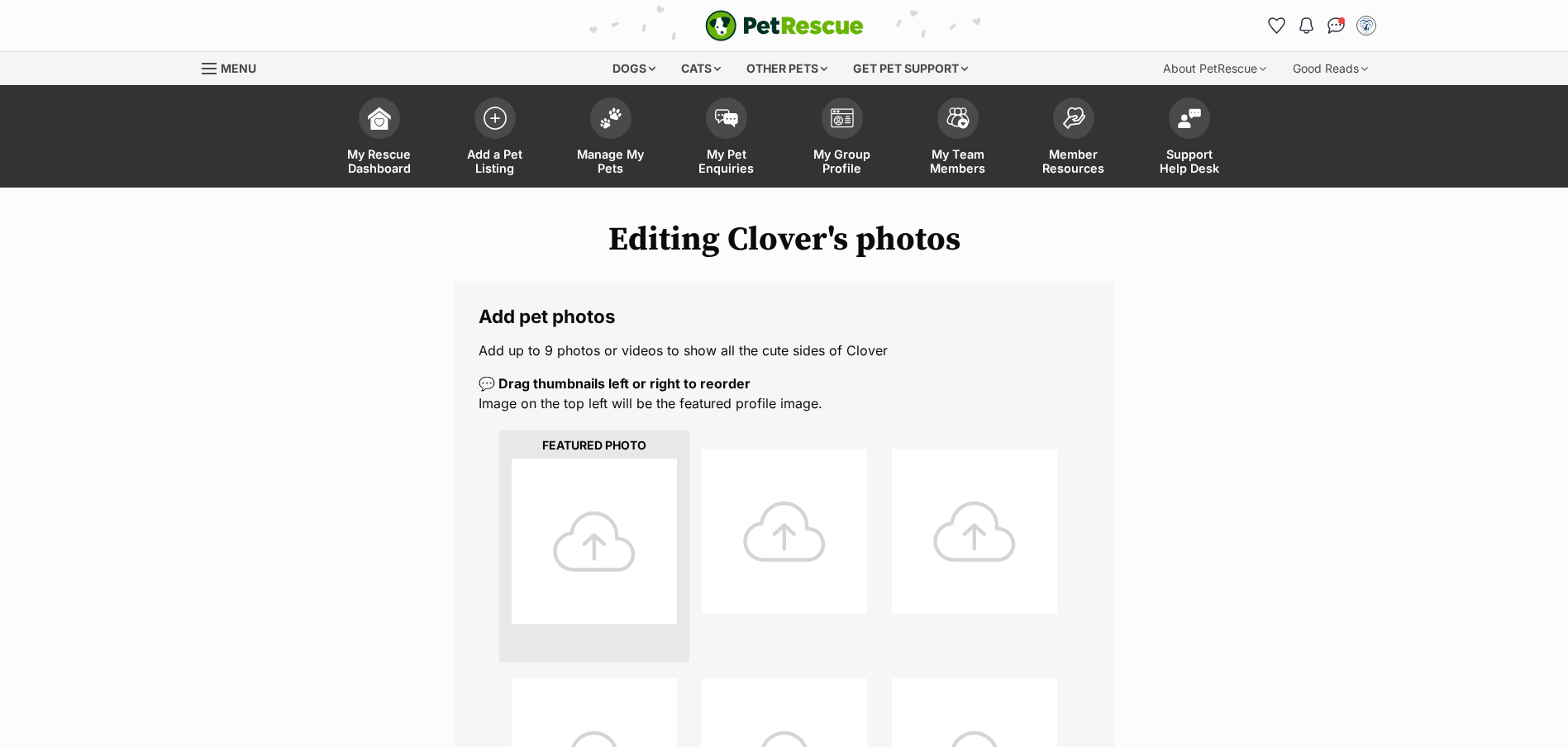
click at [567, 567] on div at bounding box center [594, 541] width 165 height 165
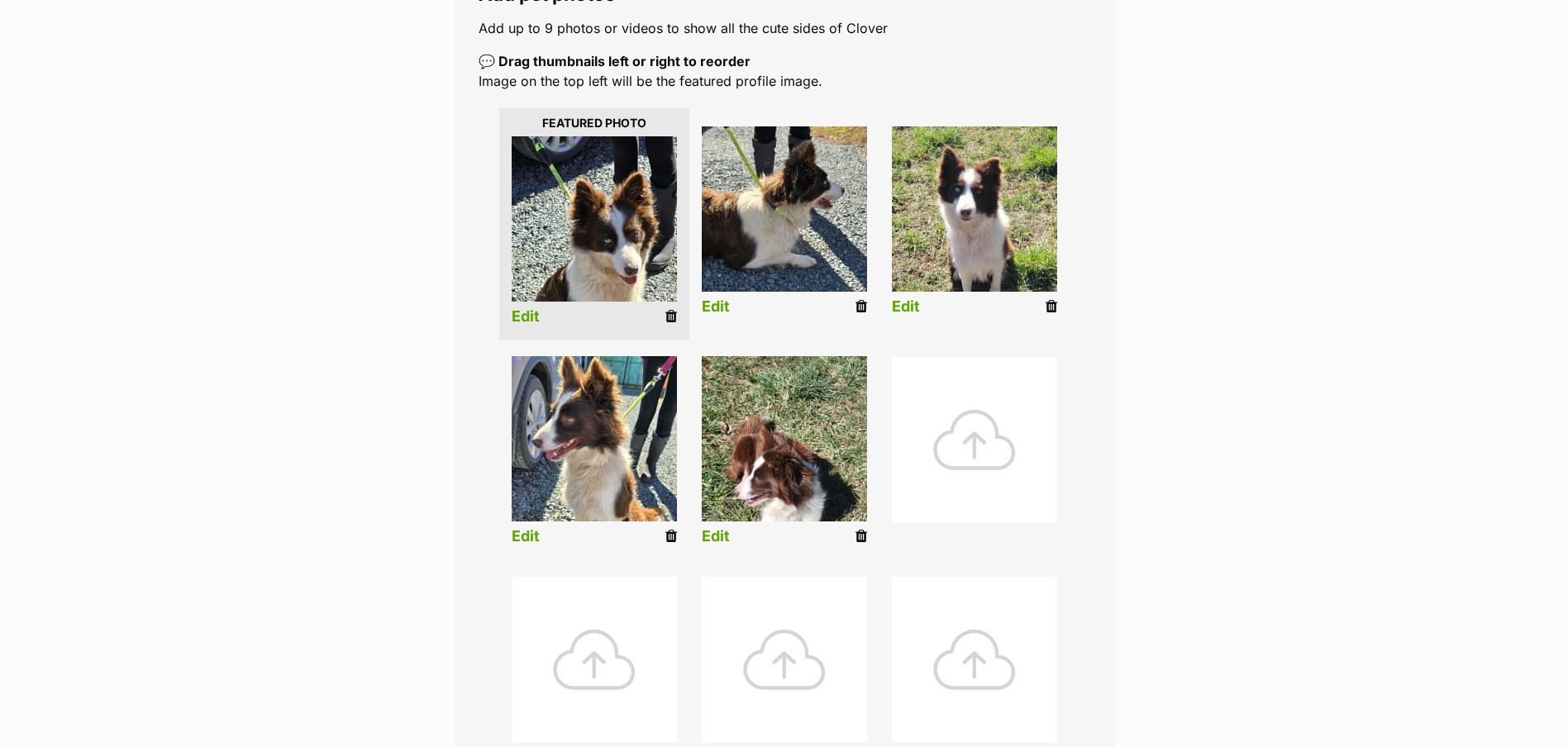
scroll to position [331, 0]
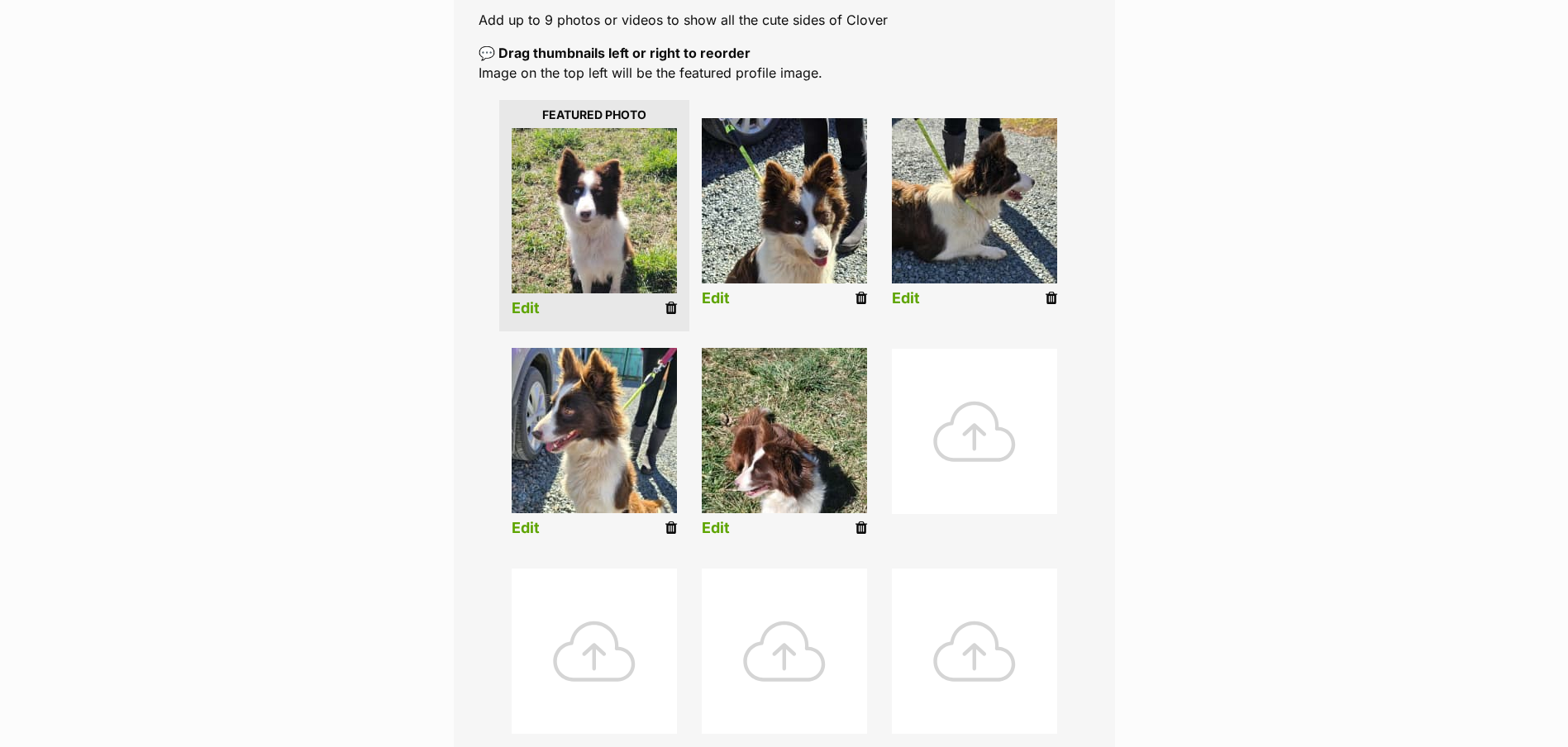
click at [720, 293] on link "Edit" at bounding box center [716, 298] width 28 height 18
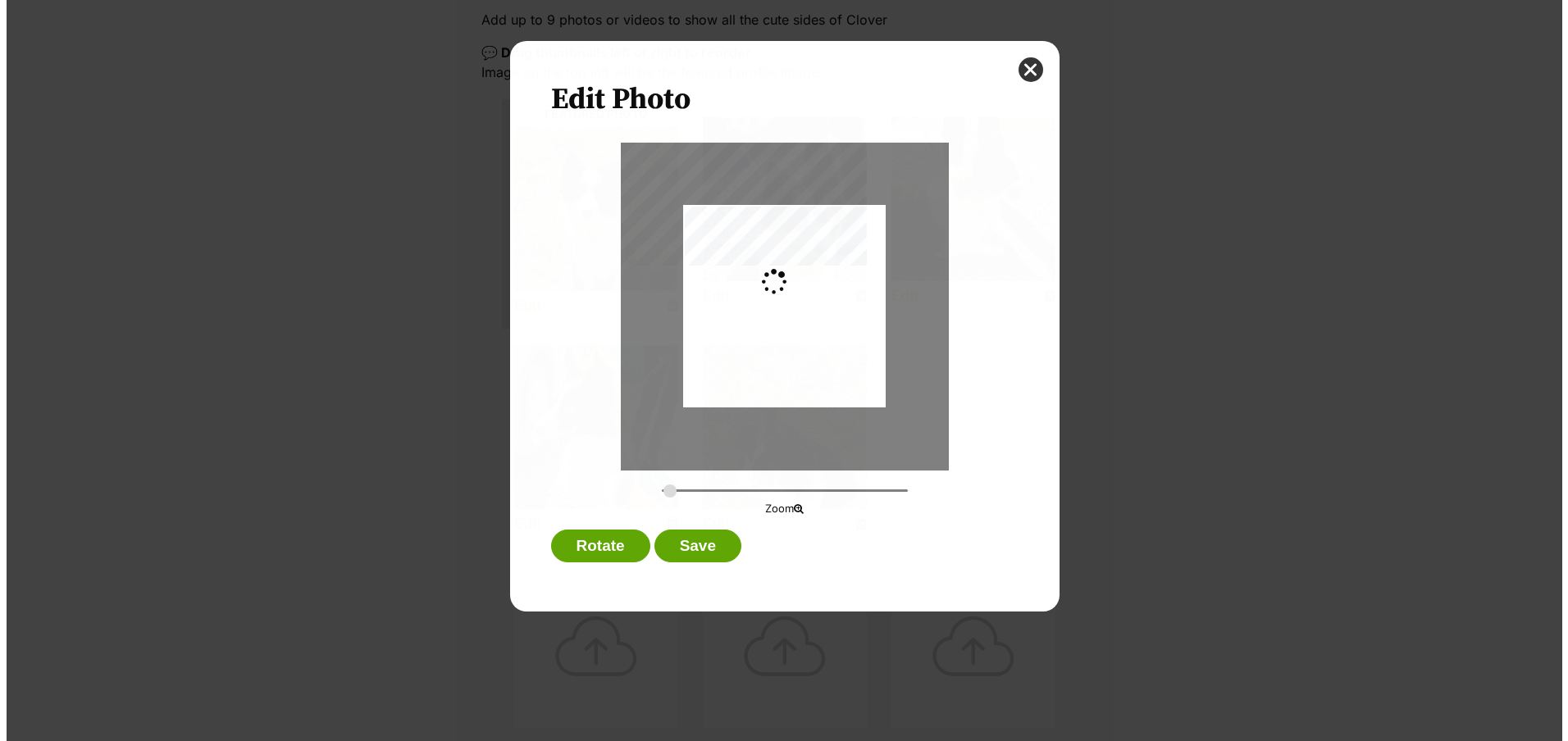
scroll to position [0, 0]
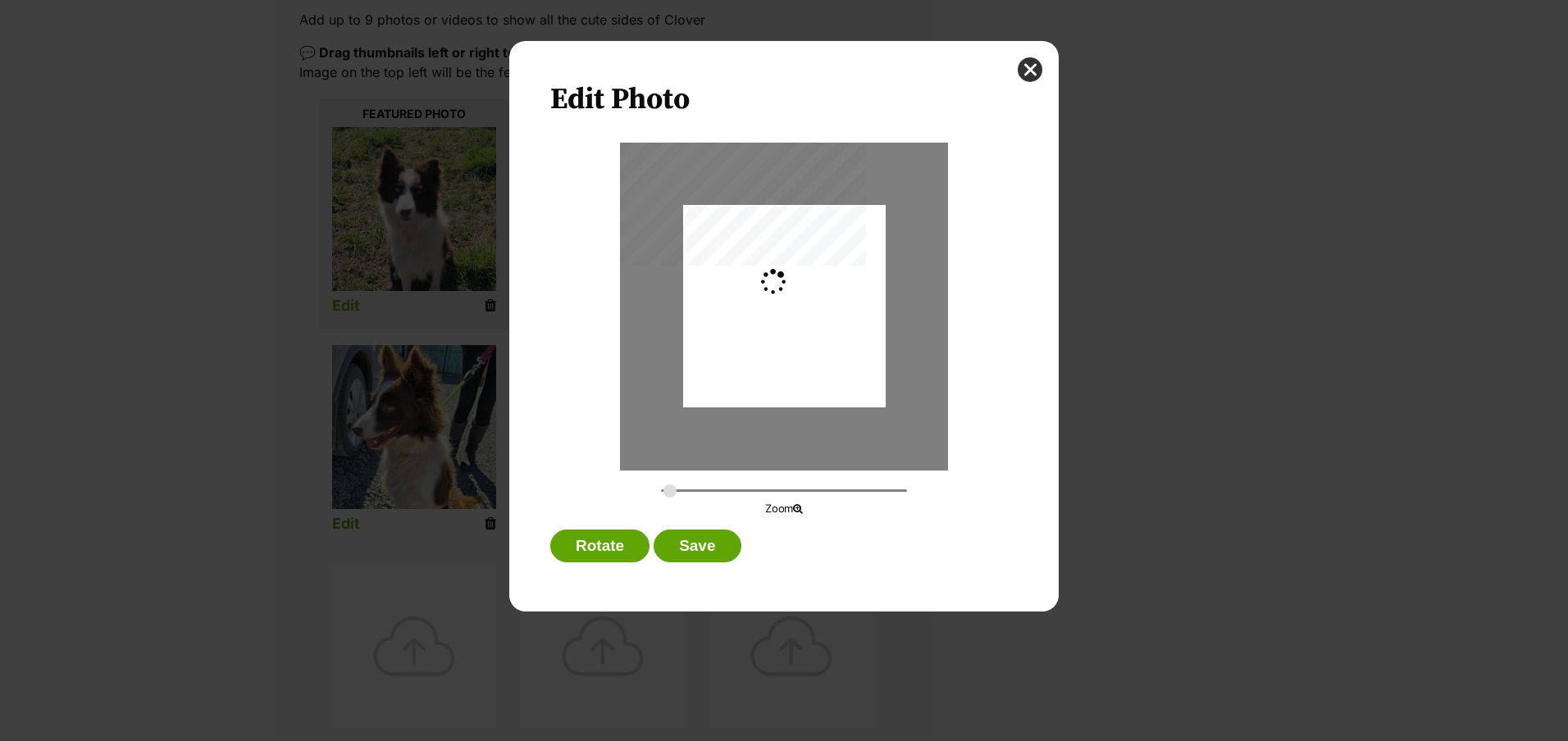
type input "0.2744"
drag, startPoint x: 795, startPoint y: 281, endPoint x: 784, endPoint y: 345, distance: 64.9
click at [795, 309] on div "Dialog Window - Close (Press escape to close)" at bounding box center [784, 333] width 202 height 336
click at [718, 549] on button "Save" at bounding box center [697, 546] width 86 height 33
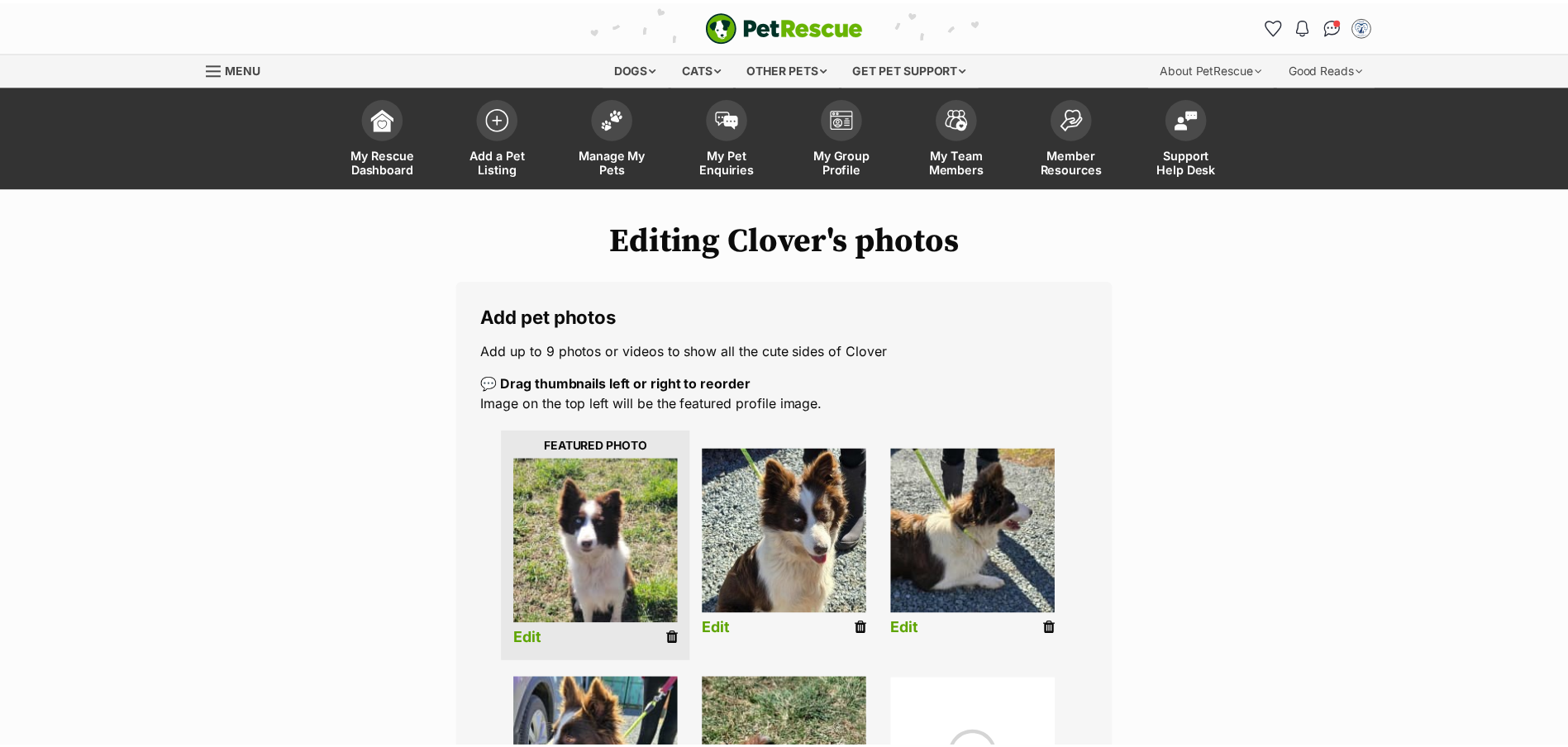
scroll to position [331, 0]
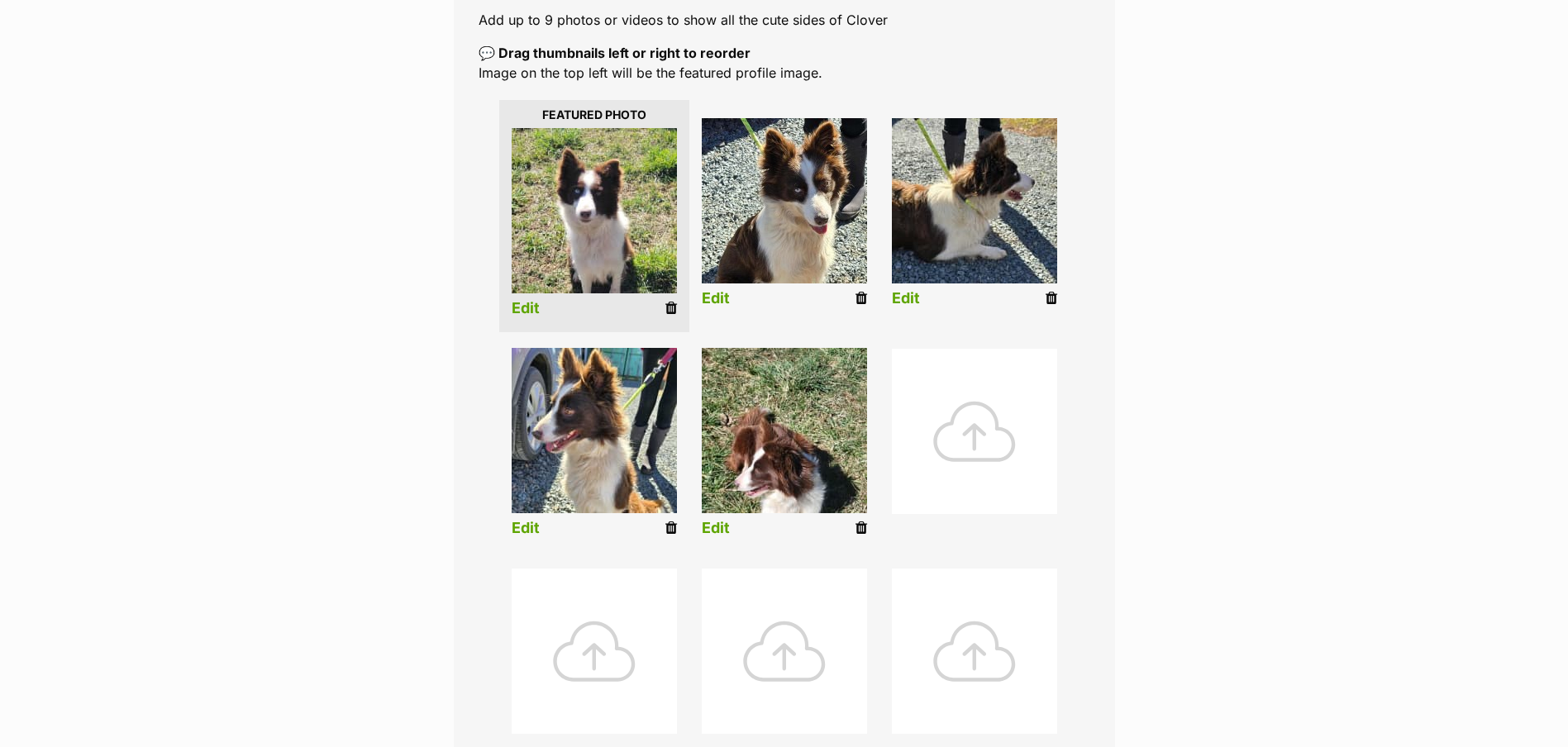
click at [516, 302] on link "Edit" at bounding box center [526, 309] width 28 height 18
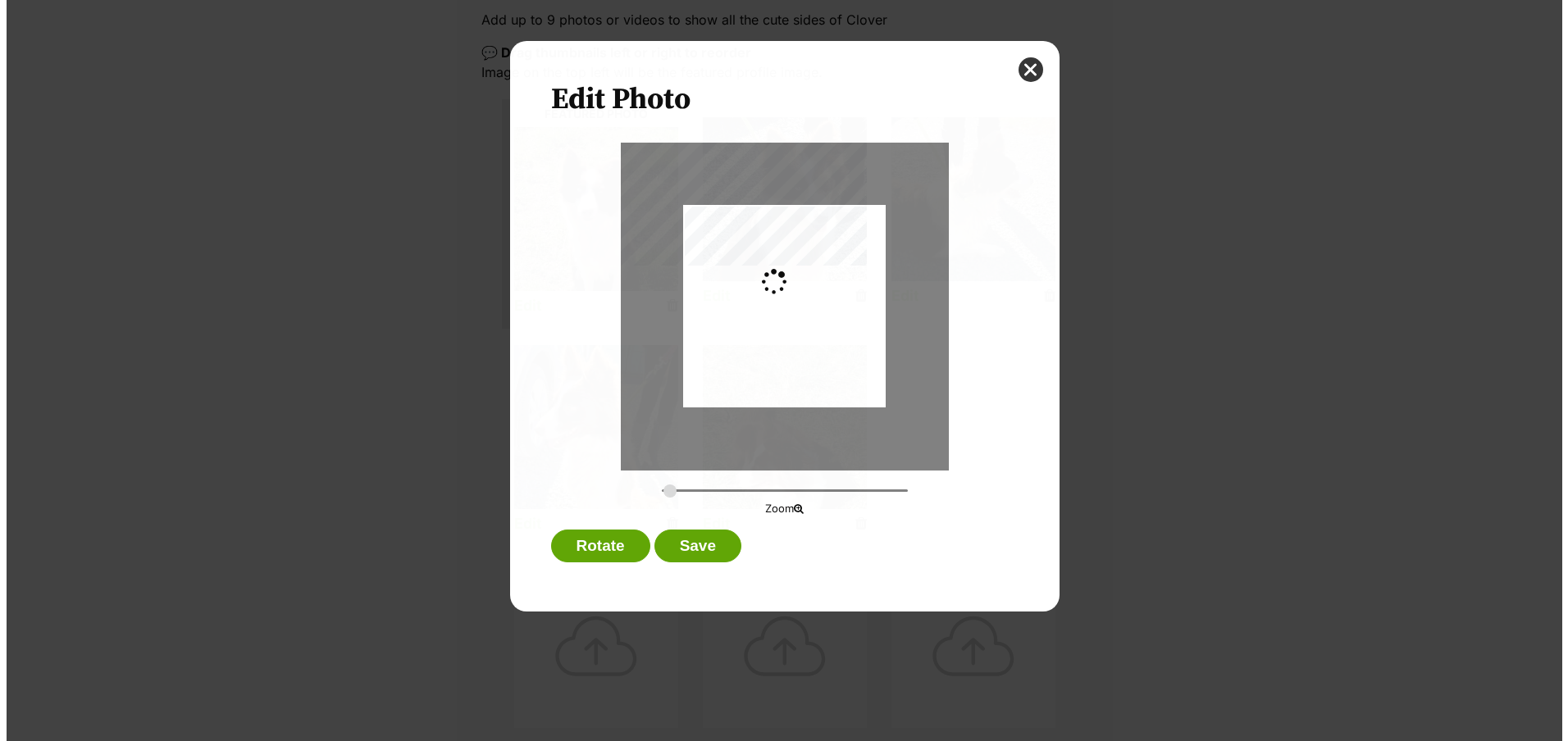
scroll to position [0, 0]
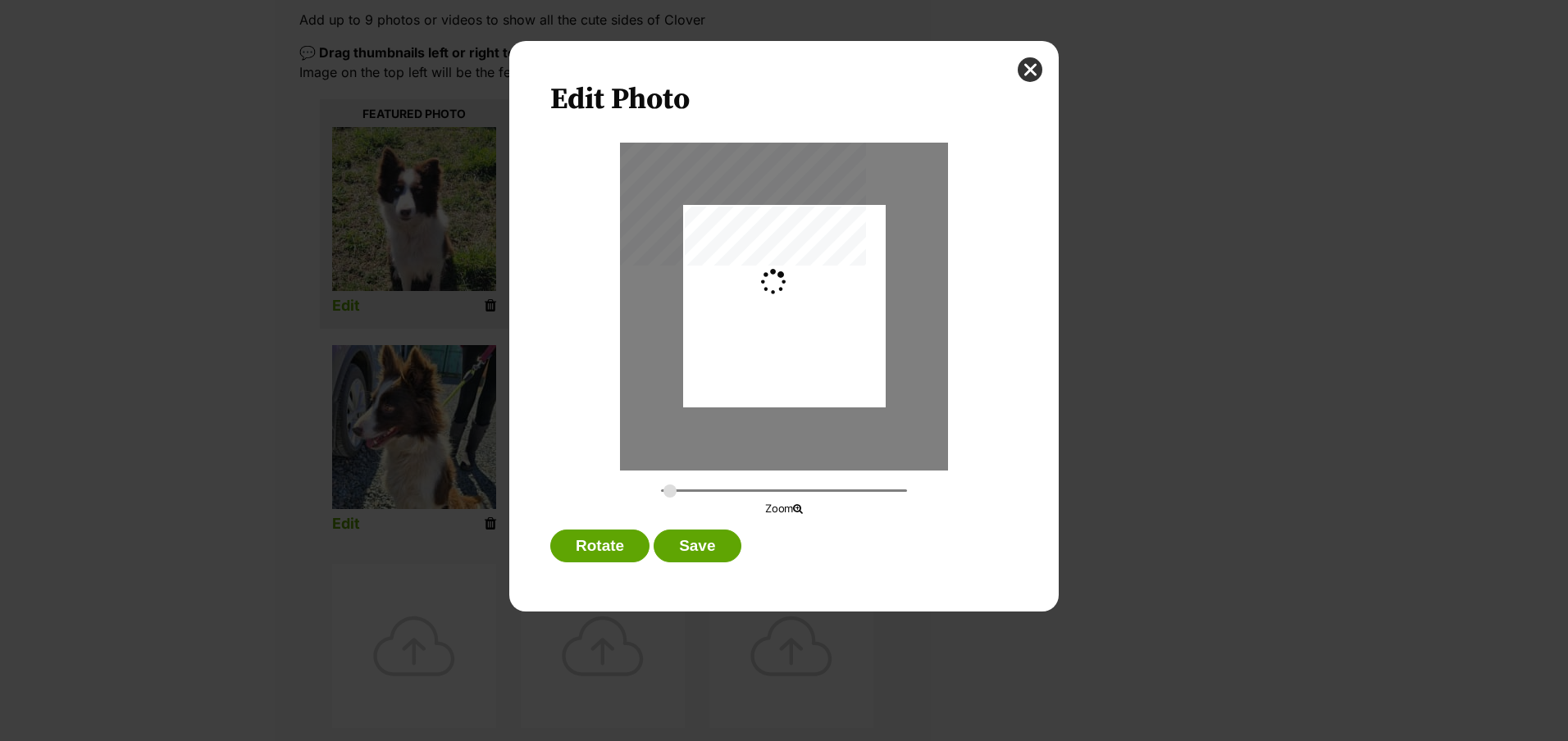
type input "0.2744"
drag, startPoint x: 767, startPoint y: 281, endPoint x: 767, endPoint y: 295, distance: 14.0
click at [767, 295] on div "Dialog Window - Close (Press escape to close)" at bounding box center [784, 320] width 202 height 264
click at [694, 542] on button "Save" at bounding box center [697, 546] width 86 height 33
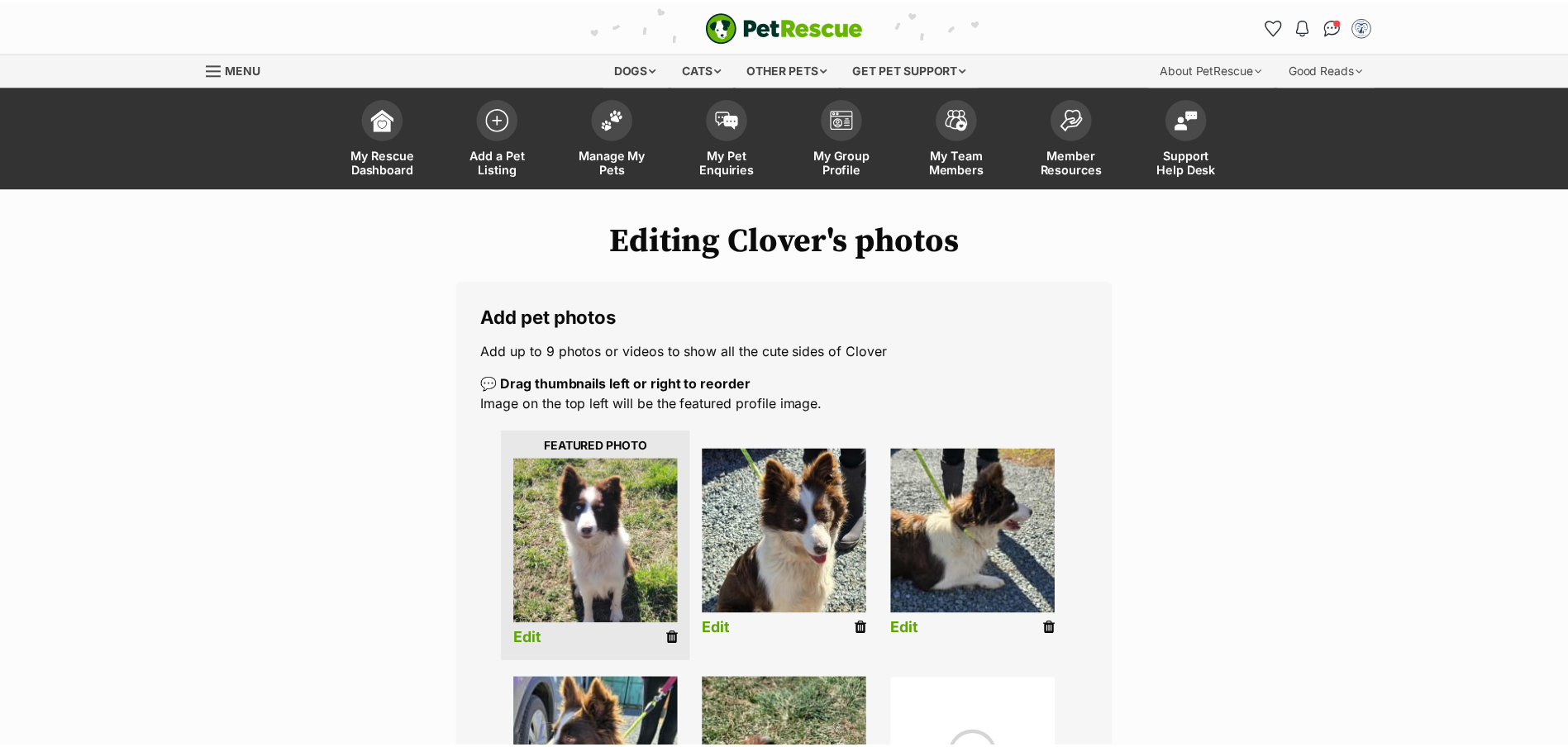
scroll to position [331, 0]
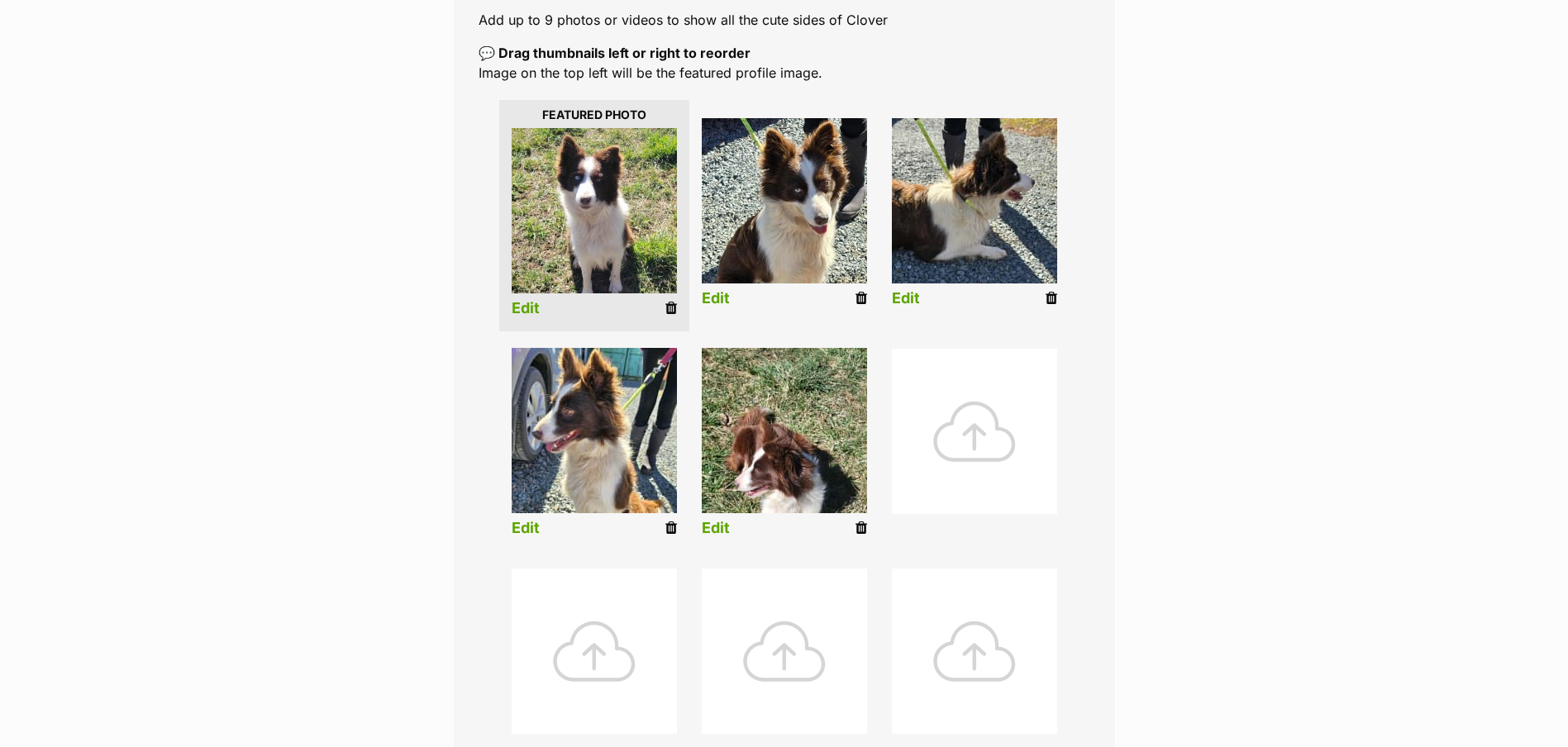
click at [716, 523] on link "Edit" at bounding box center [716, 528] width 28 height 18
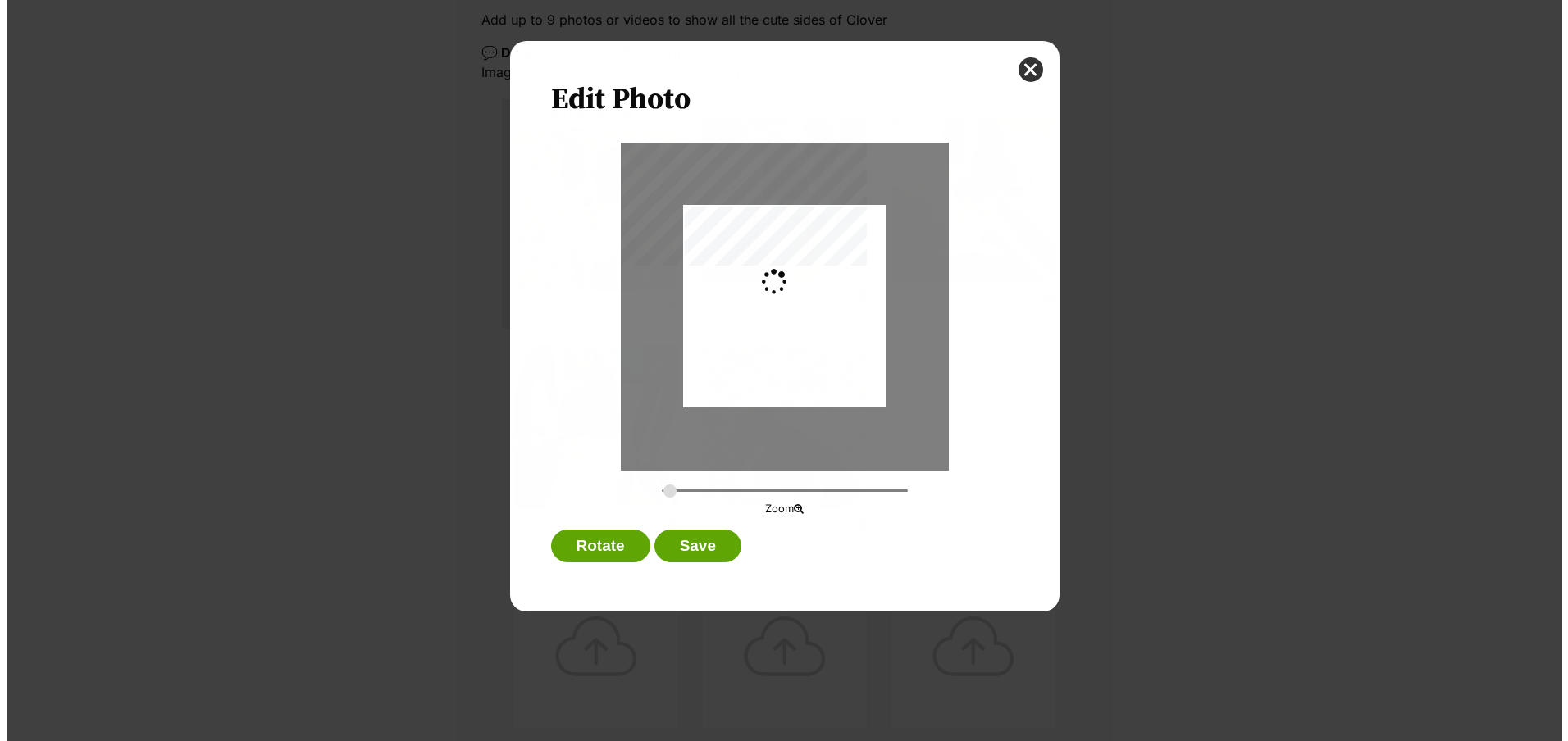
scroll to position [0, 0]
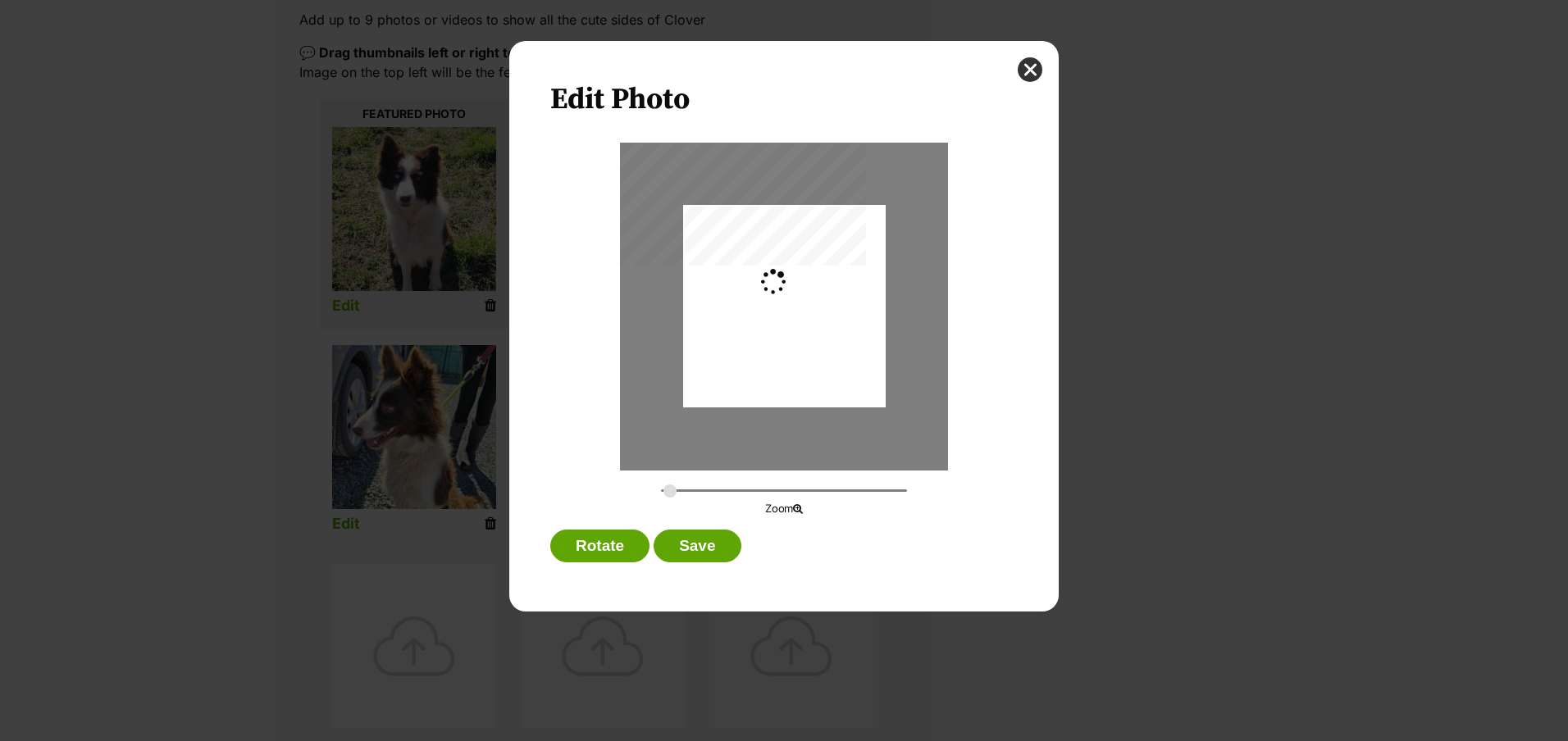
type input "0.2744"
drag, startPoint x: 805, startPoint y: 337, endPoint x: 815, endPoint y: 291, distance: 47.1
click at [815, 291] on div "Dialog Window - Close (Press escape to close)" at bounding box center [784, 272] width 202 height 269
click at [719, 545] on button "Save" at bounding box center [697, 546] width 86 height 33
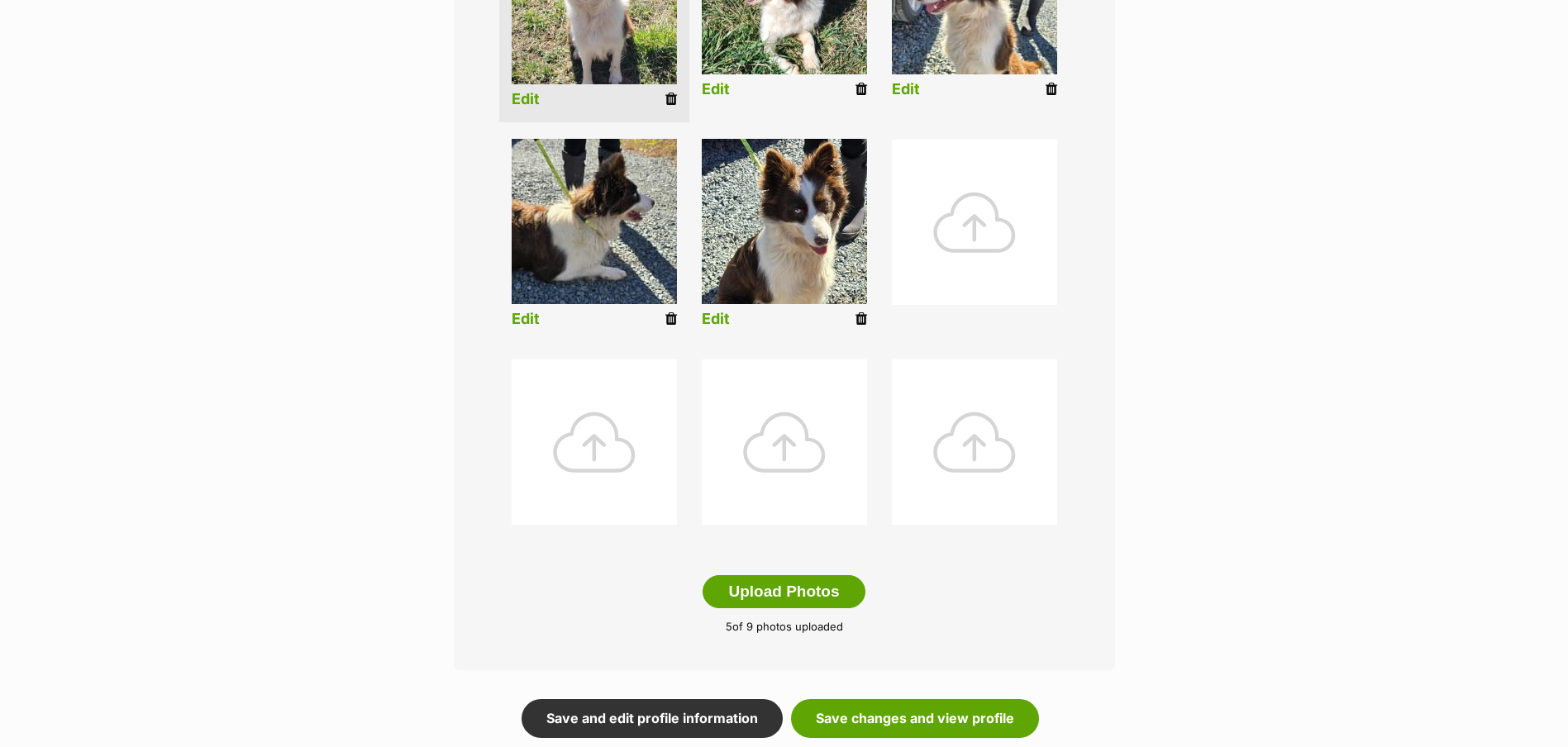
scroll to position [661, 0]
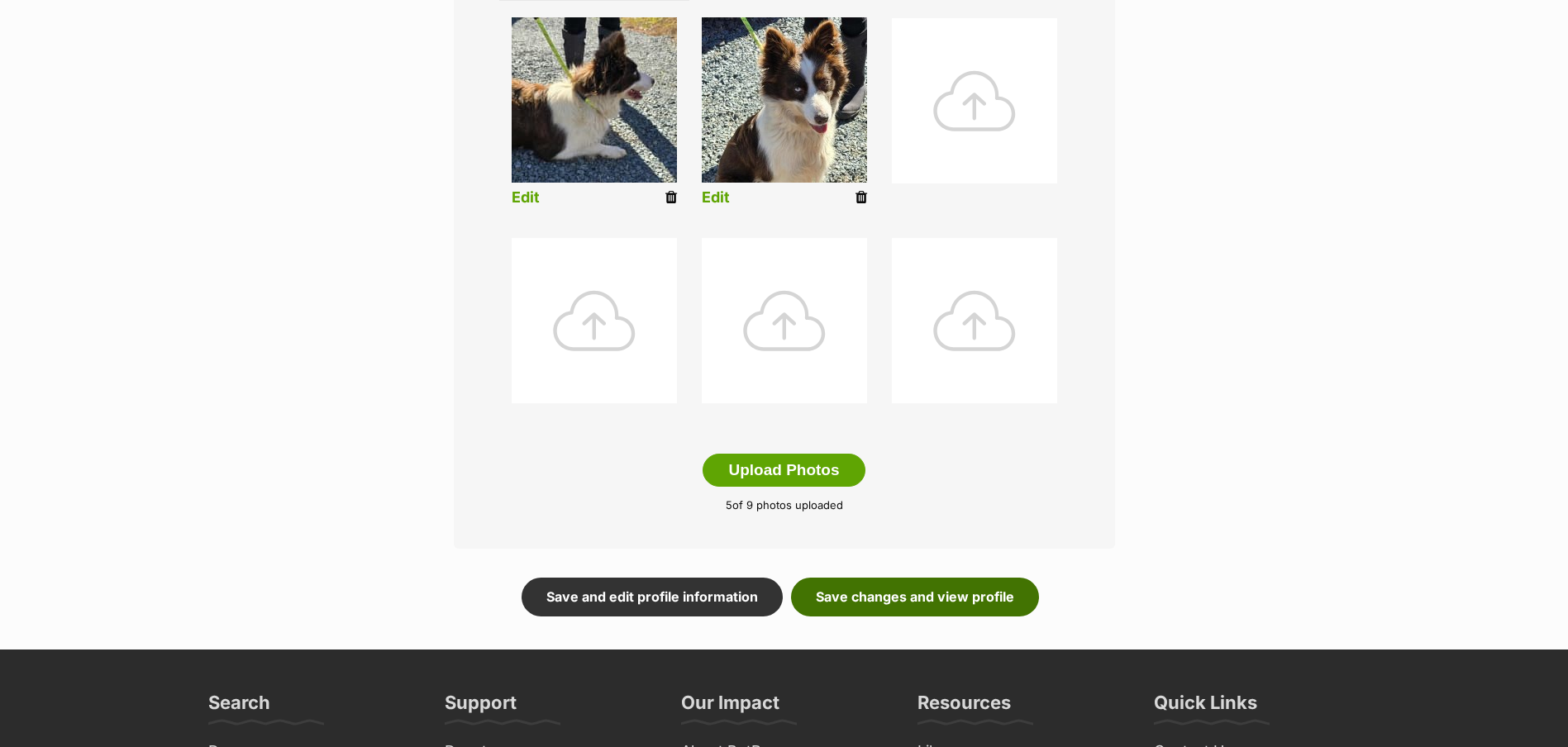
click at [958, 606] on link "Save changes and view profile" at bounding box center [914, 596] width 248 height 38
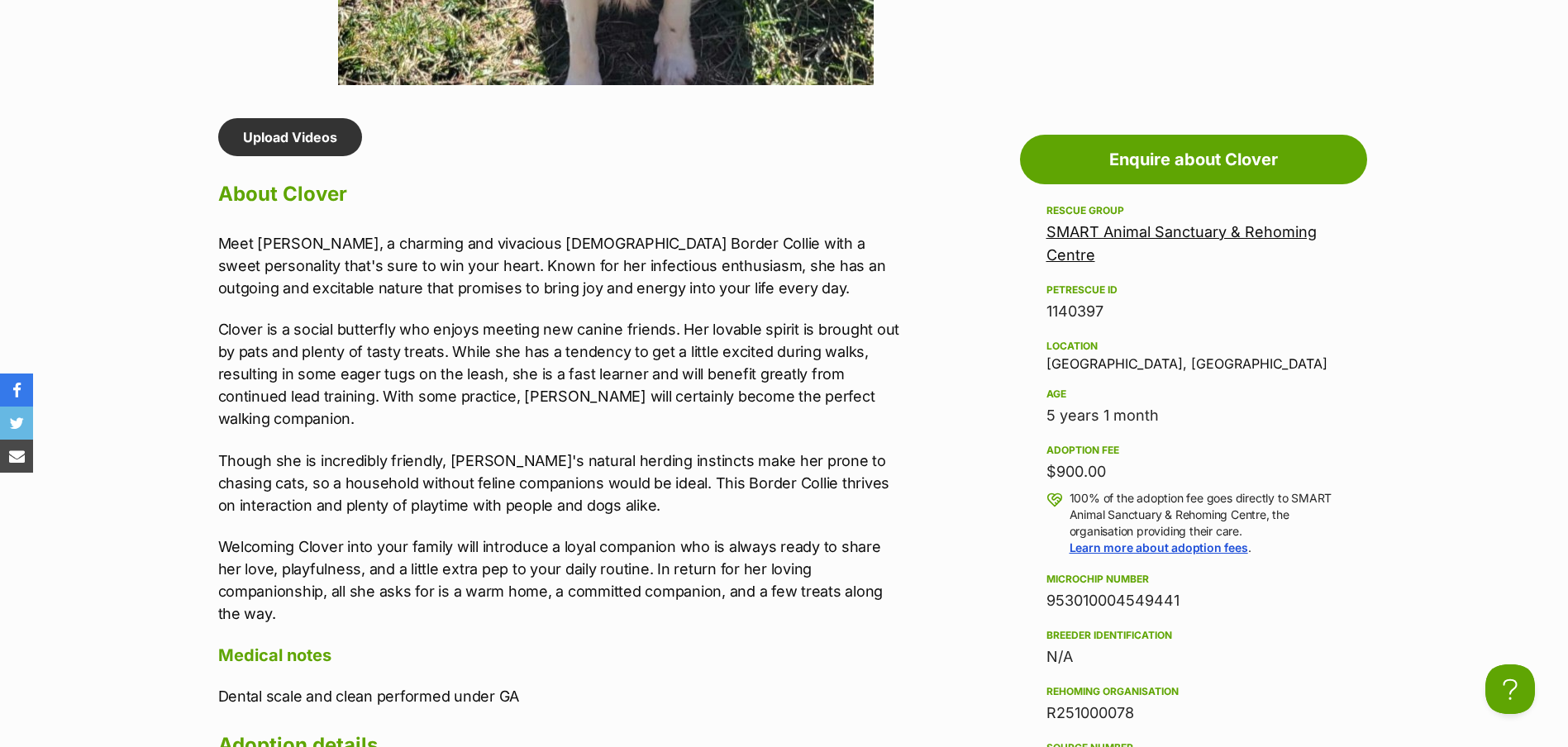
scroll to position [1322, 0]
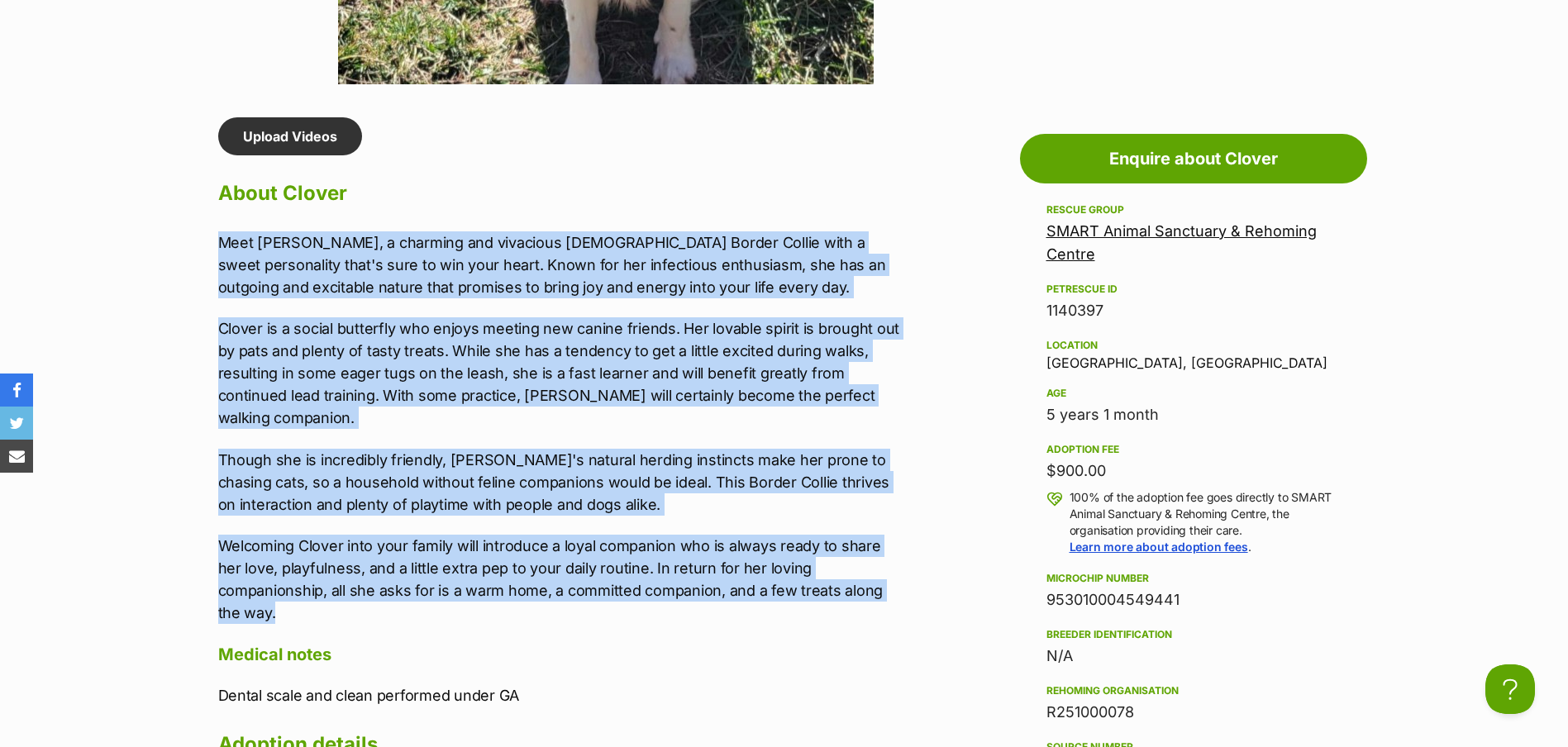
drag, startPoint x: 214, startPoint y: 238, endPoint x: 478, endPoint y: 604, distance: 451.3
click at [478, 604] on div "Upload Videos About Clover Meet Clover, a charming and vivacious 5-year-old Bor…" at bounding box center [552, 580] width 699 height 925
drag, startPoint x: 478, startPoint y: 604, endPoint x: 491, endPoint y: 367, distance: 237.4
copy div "Meet Clover, a charming and vivacious 5-year-old Border Collie with a sweet per…"
